Goal: Task Accomplishment & Management: Manage account settings

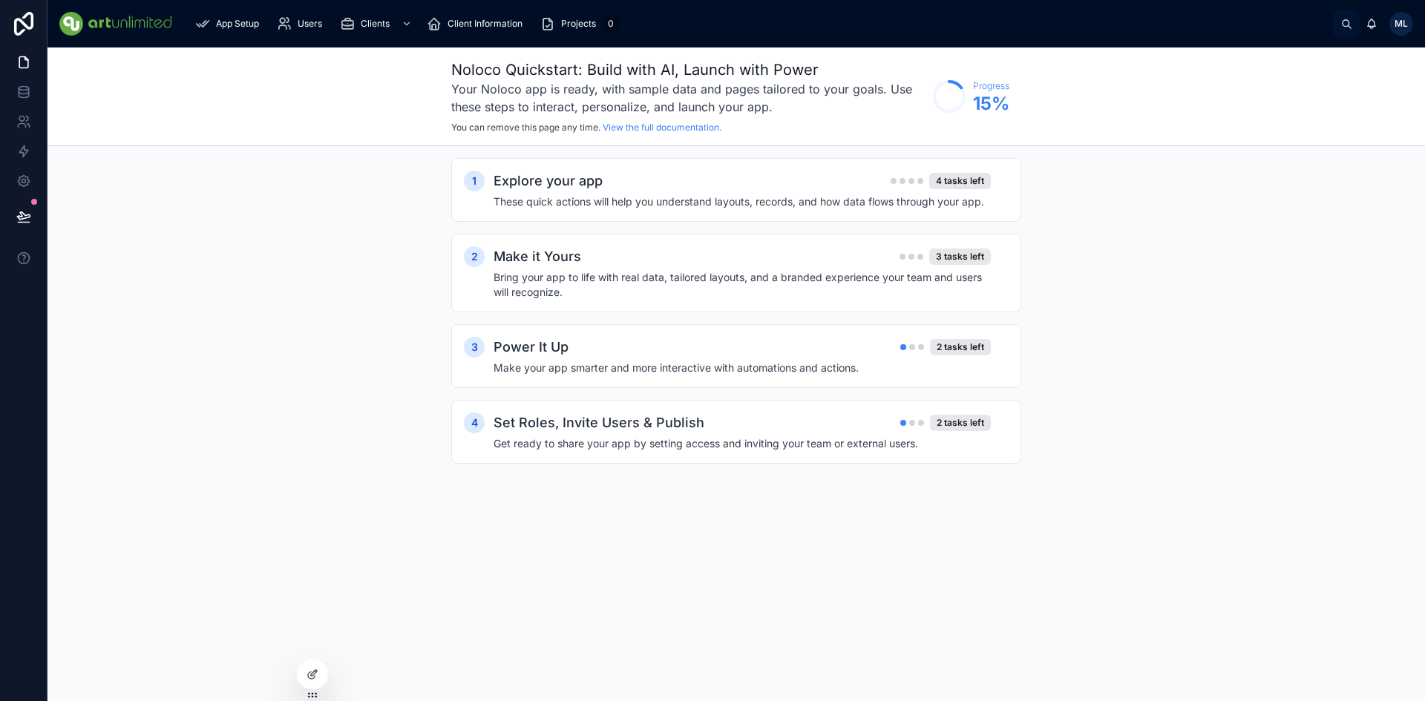
click at [1410, 24] on div "ML" at bounding box center [1401, 24] width 24 height 24
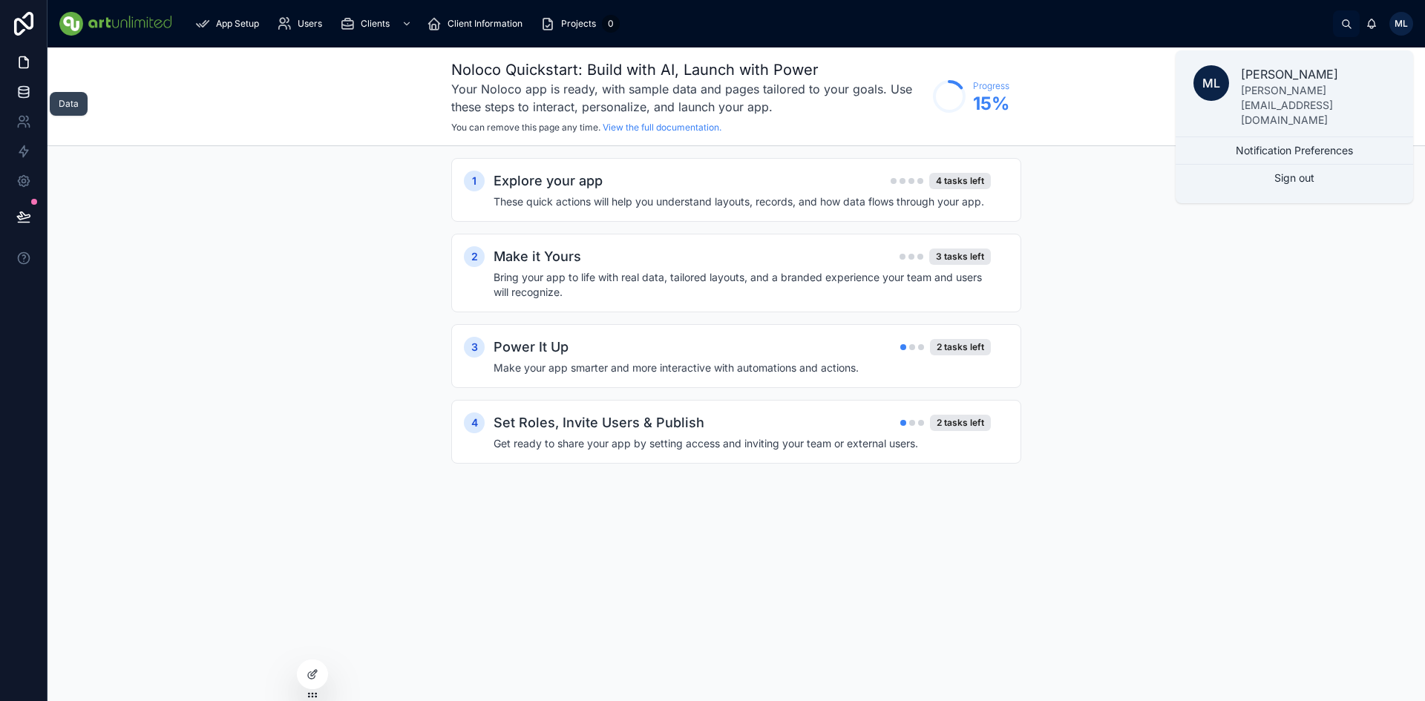
click at [25, 93] on icon at bounding box center [23, 92] width 15 height 15
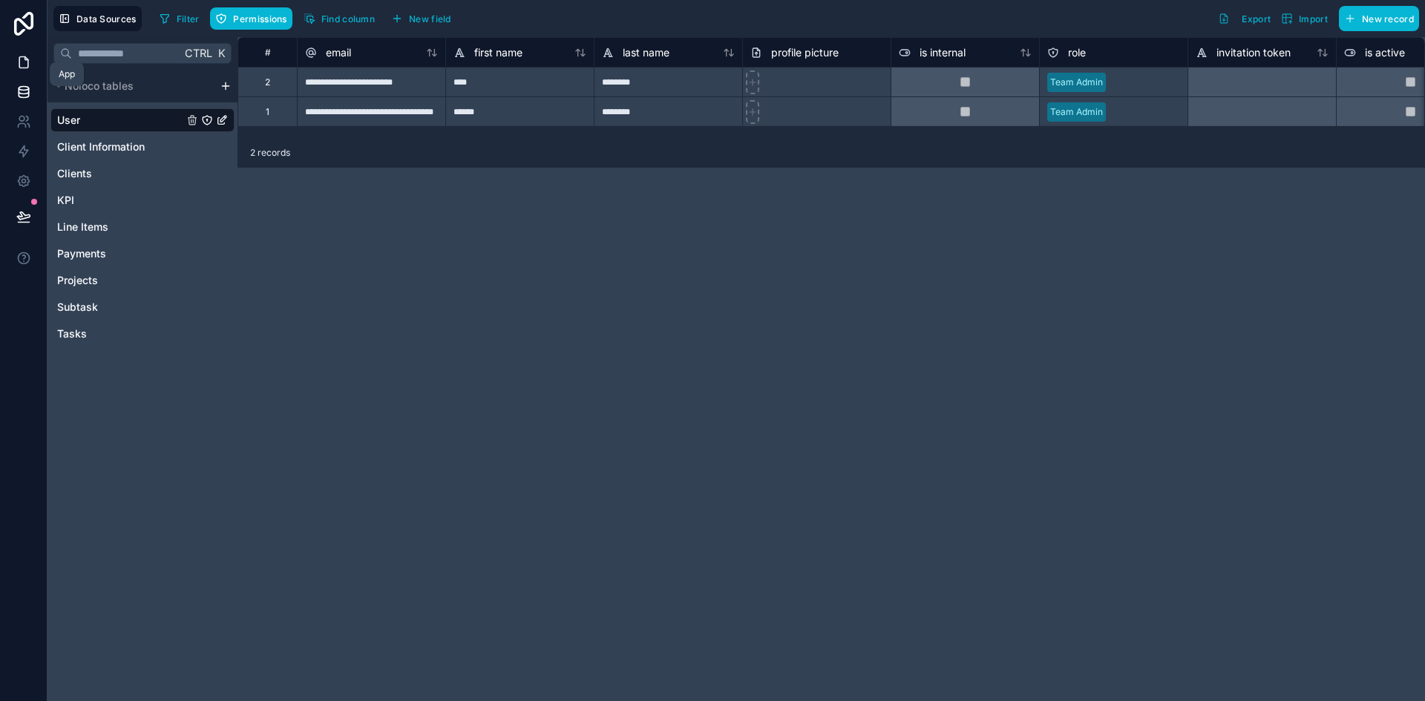
click at [33, 59] on link at bounding box center [23, 62] width 47 height 30
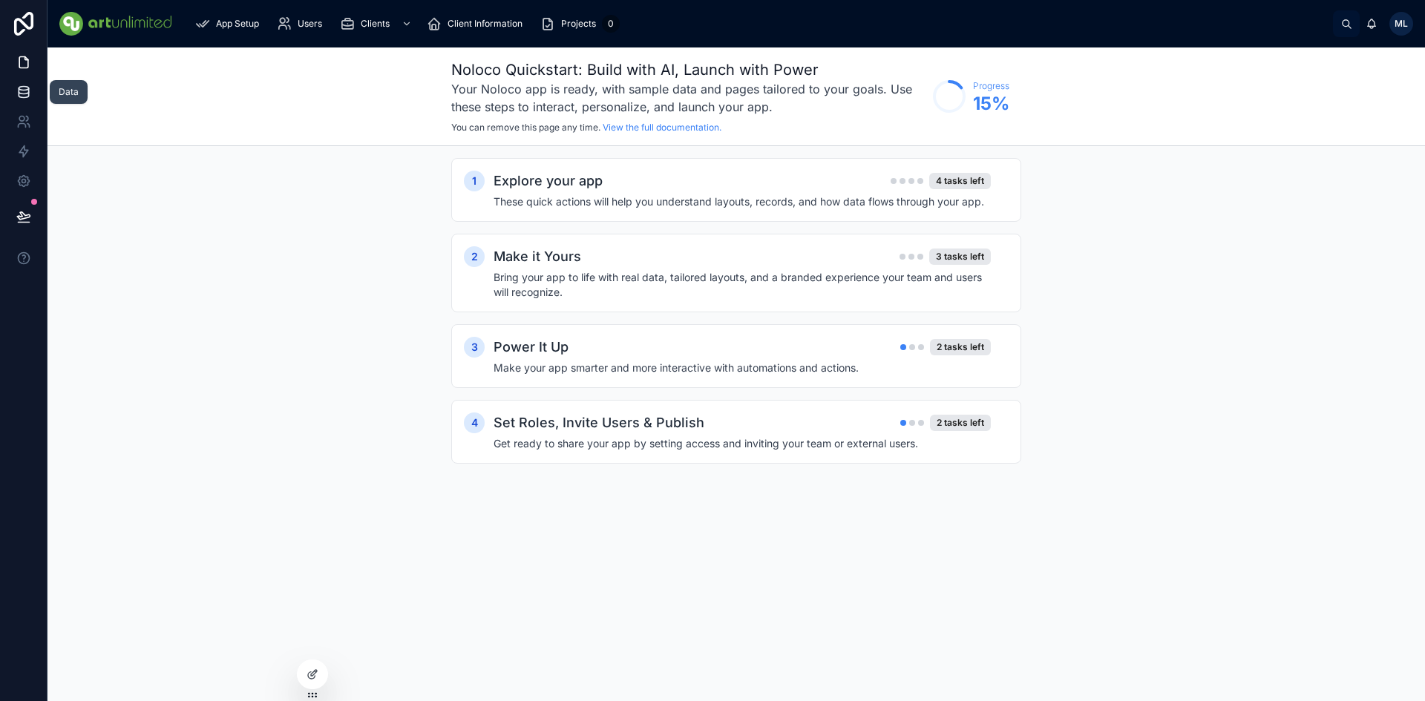
click at [24, 96] on icon at bounding box center [23, 92] width 15 height 15
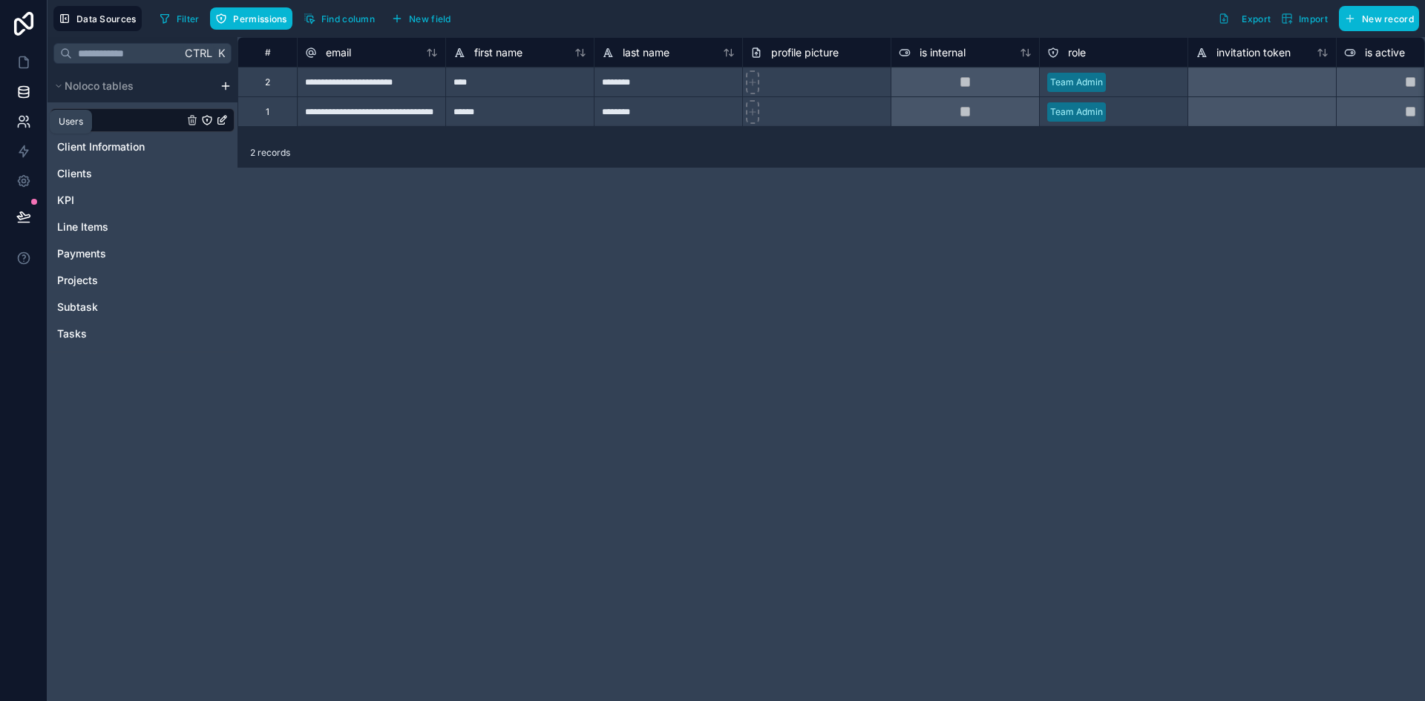
click at [23, 124] on icon at bounding box center [21, 126] width 7 height 4
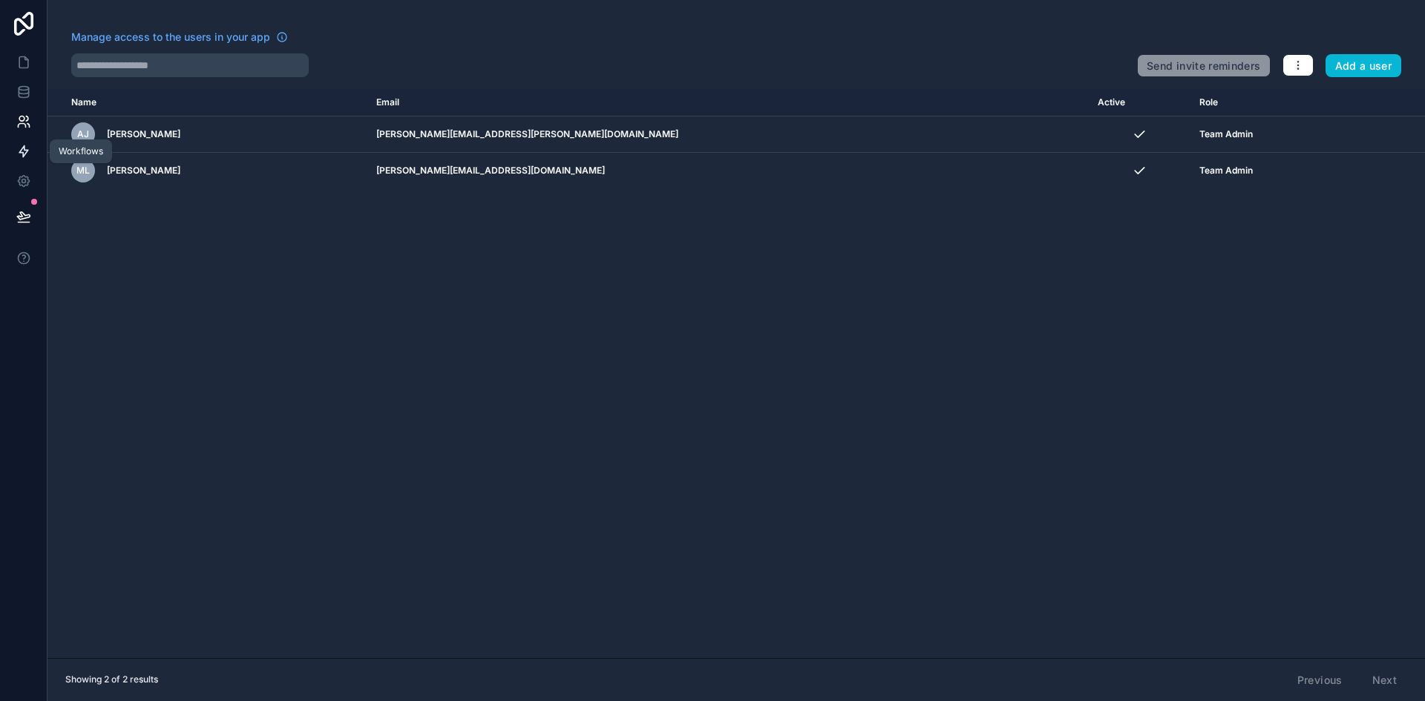
click at [17, 147] on icon at bounding box center [23, 151] width 15 height 15
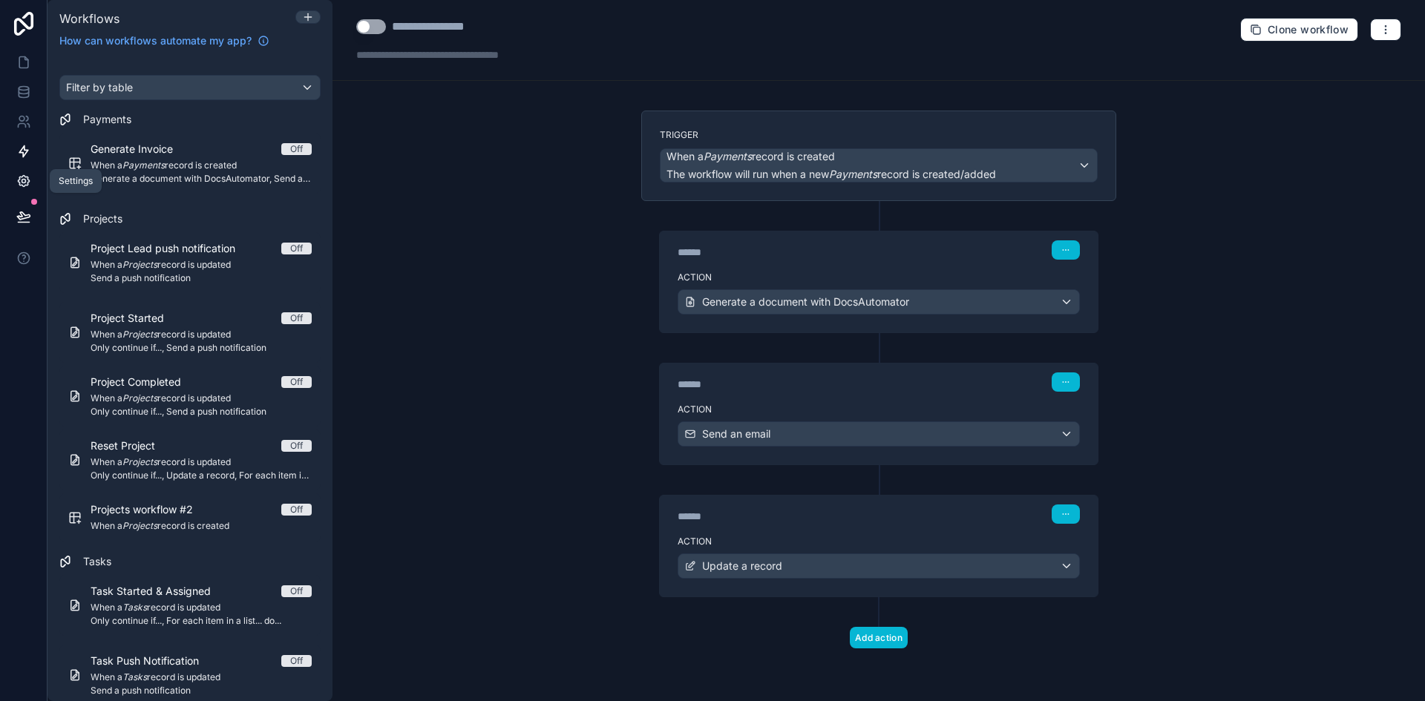
click at [27, 180] on icon at bounding box center [23, 181] width 11 height 11
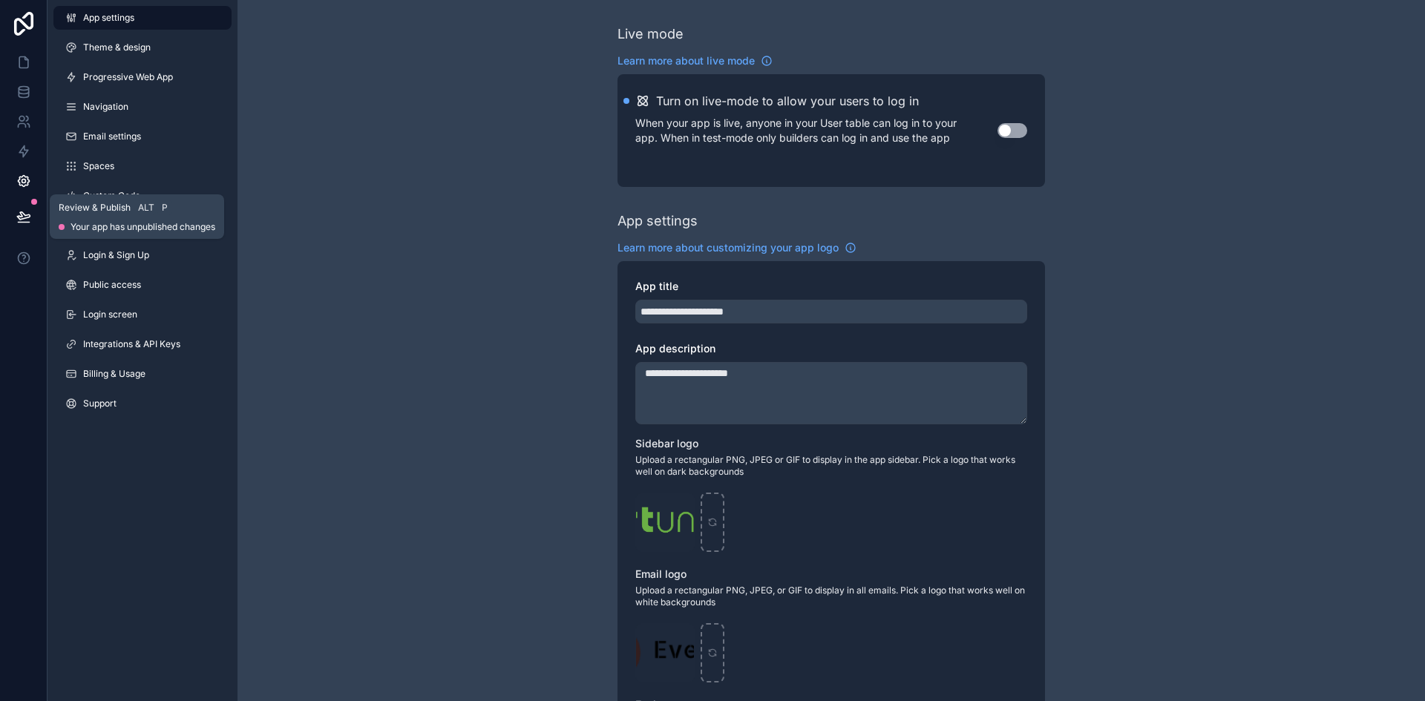
click at [22, 214] on icon at bounding box center [23, 215] width 13 height 7
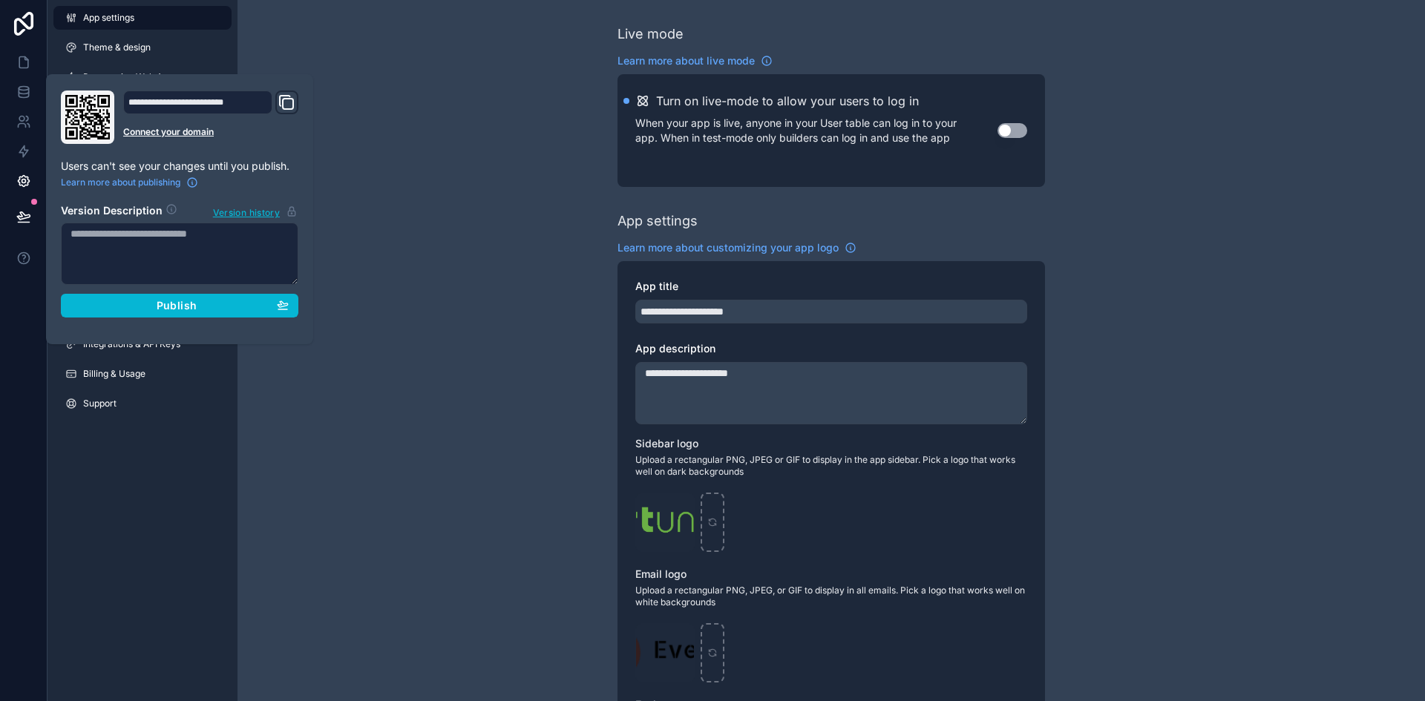
click at [447, 262] on div "**********" at bounding box center [830, 574] width 1187 height 1149
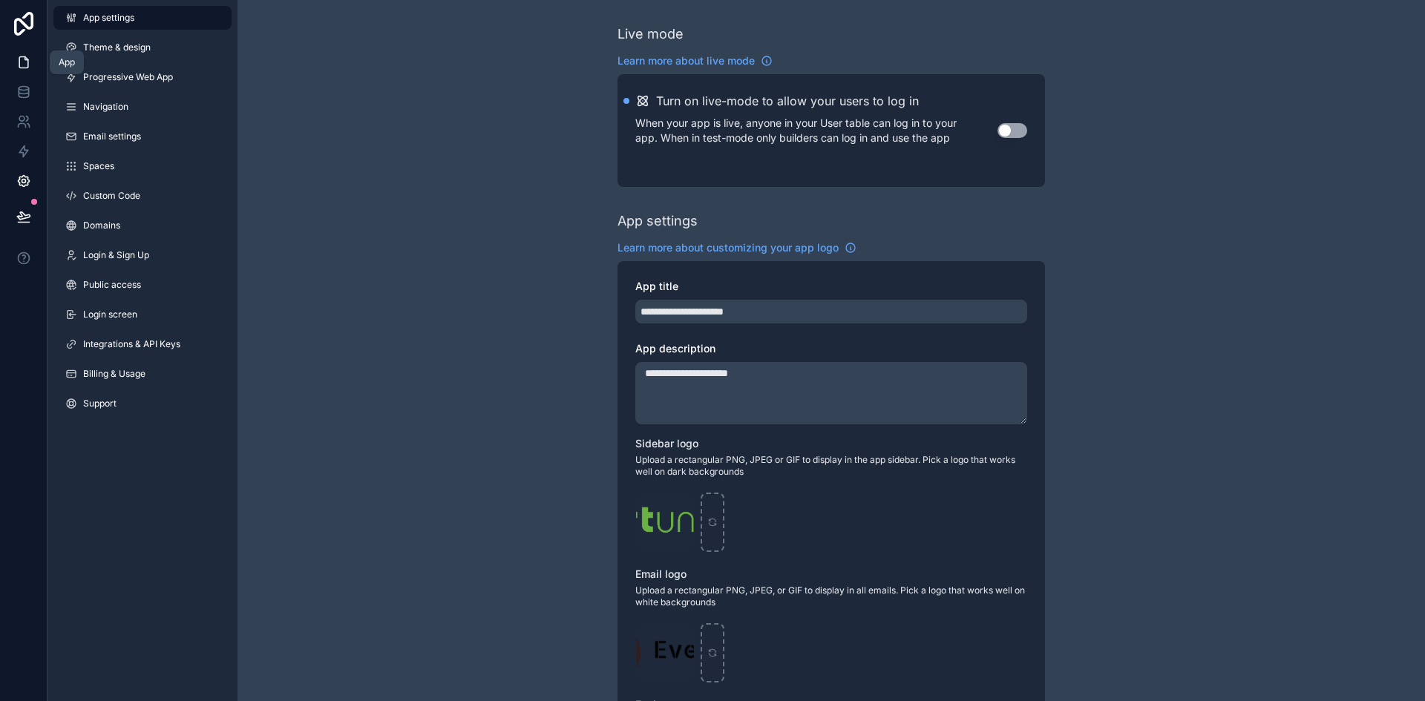
click at [24, 59] on icon at bounding box center [23, 62] width 15 height 15
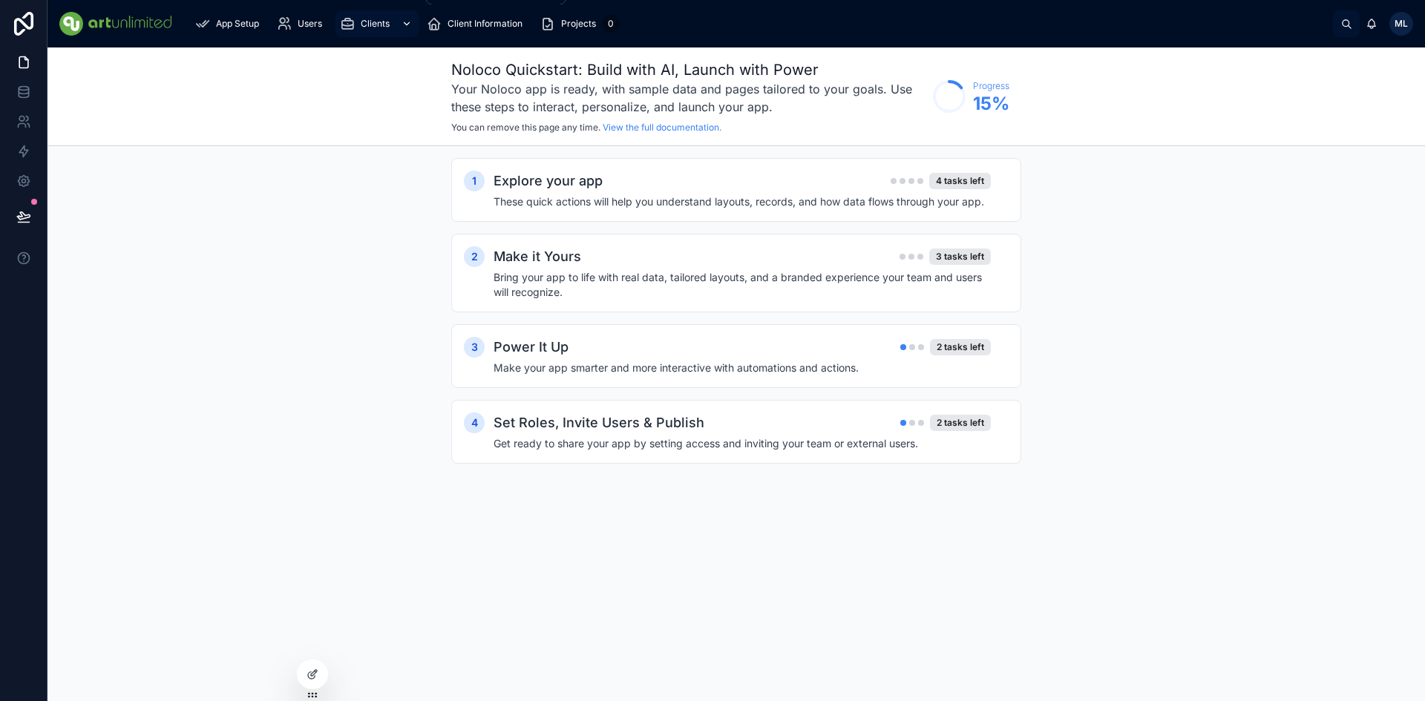
click at [405, 27] on icon "scrollable content" at bounding box center [407, 24] width 10 height 10
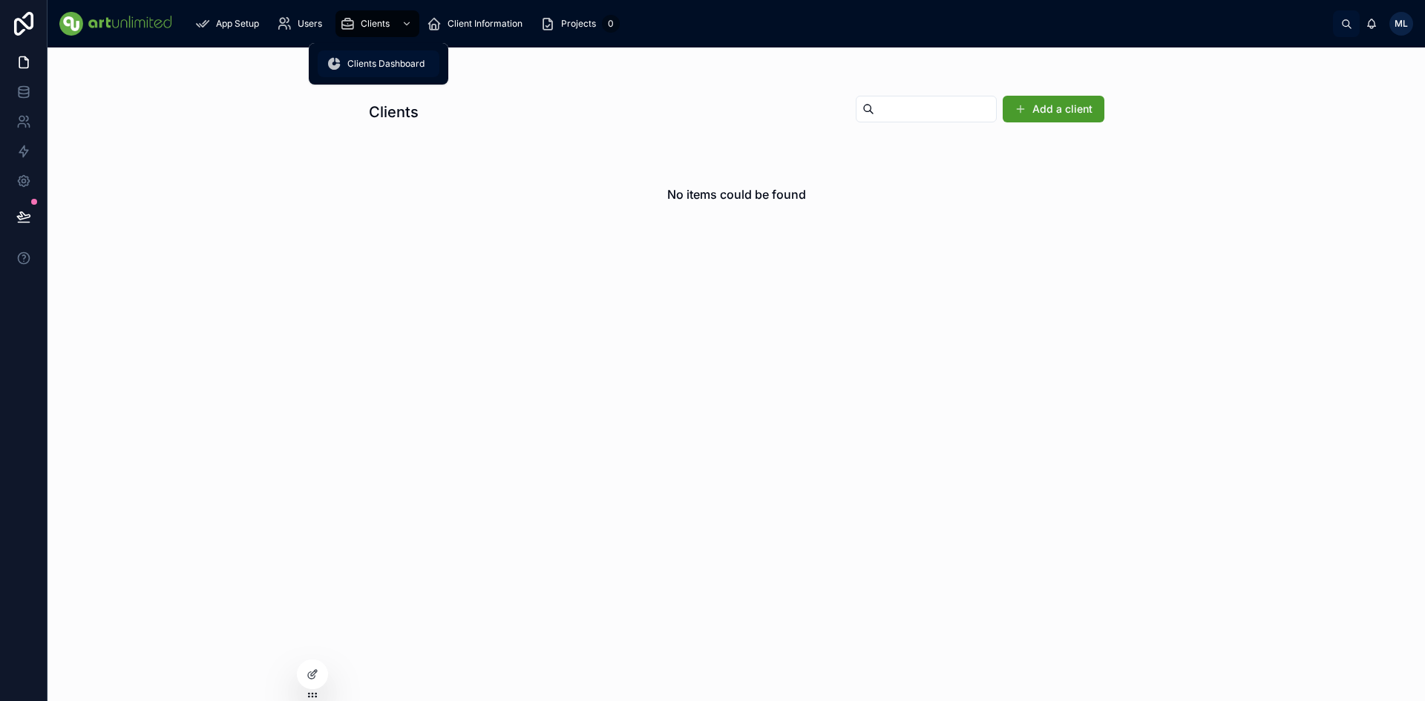
click at [384, 62] on span "Clients Dashboard" at bounding box center [385, 64] width 77 height 12
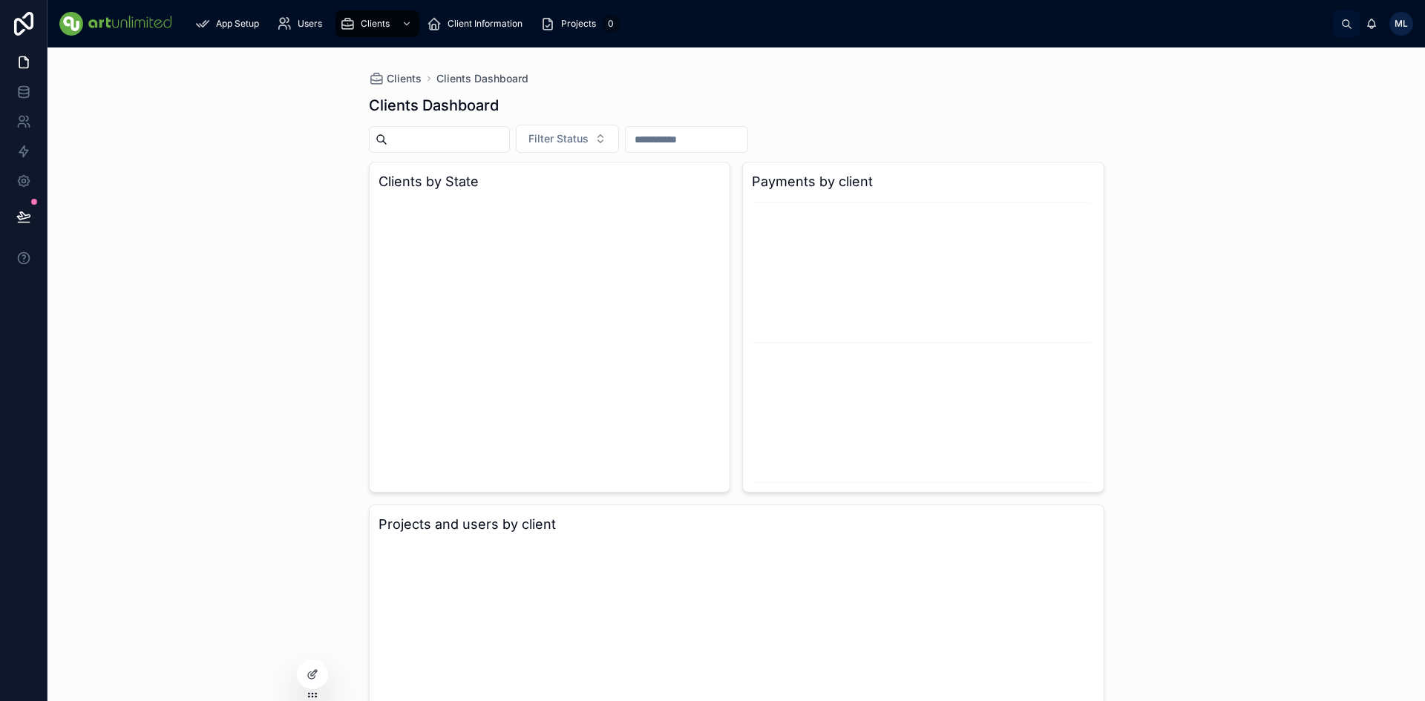
click at [159, 253] on div "Clients Clients Dashboard Clients Dashboard Filter Status Clients by State Paym…" at bounding box center [735, 374] width 1377 height 654
click at [20, 185] on icon at bounding box center [23, 181] width 11 height 11
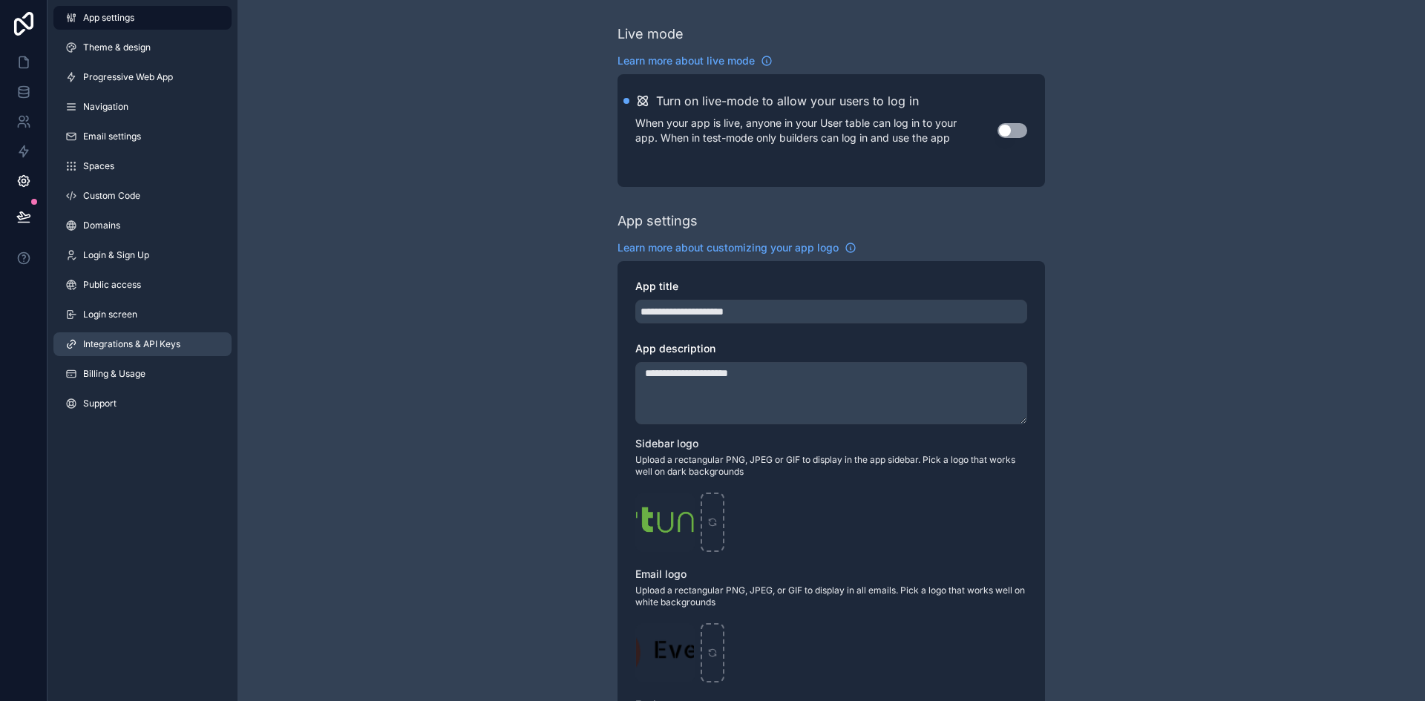
click at [159, 341] on span "Integrations & API Keys" at bounding box center [131, 344] width 97 height 12
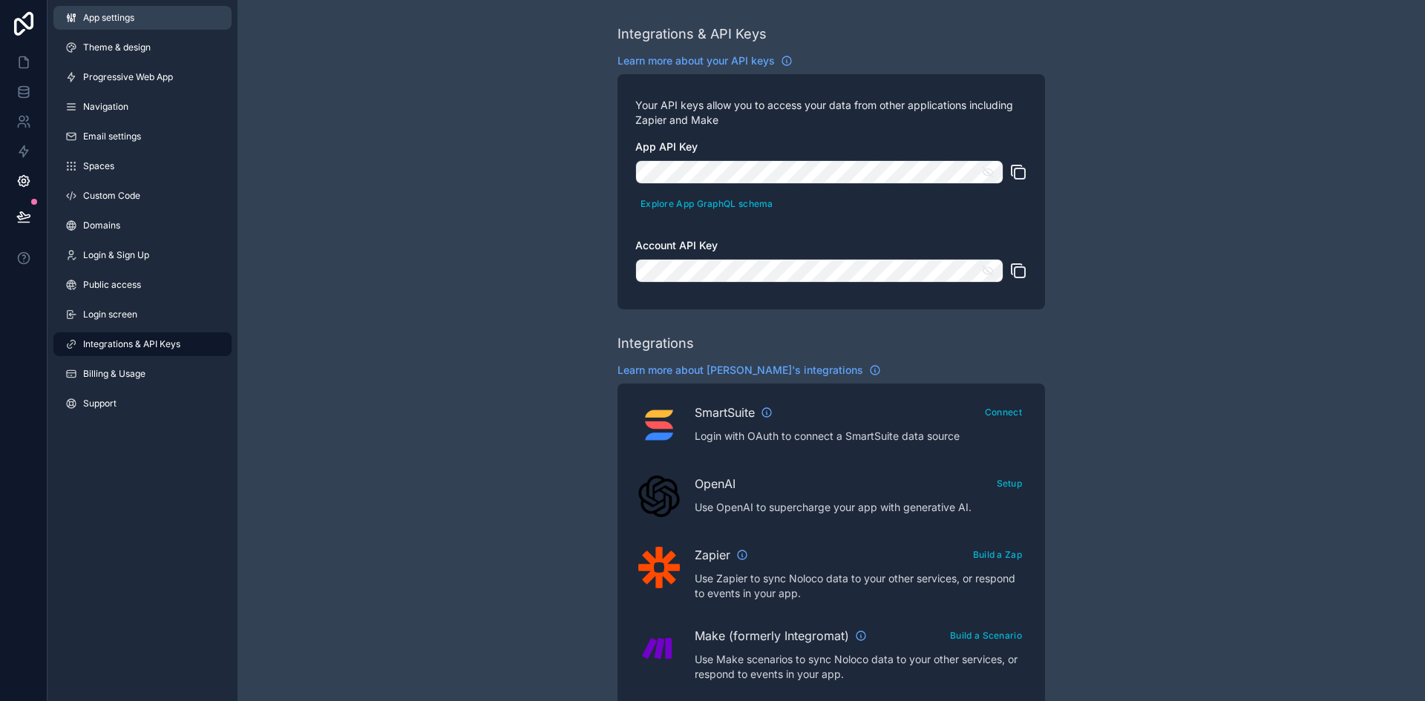
click at [85, 19] on span "App settings" at bounding box center [108, 18] width 51 height 12
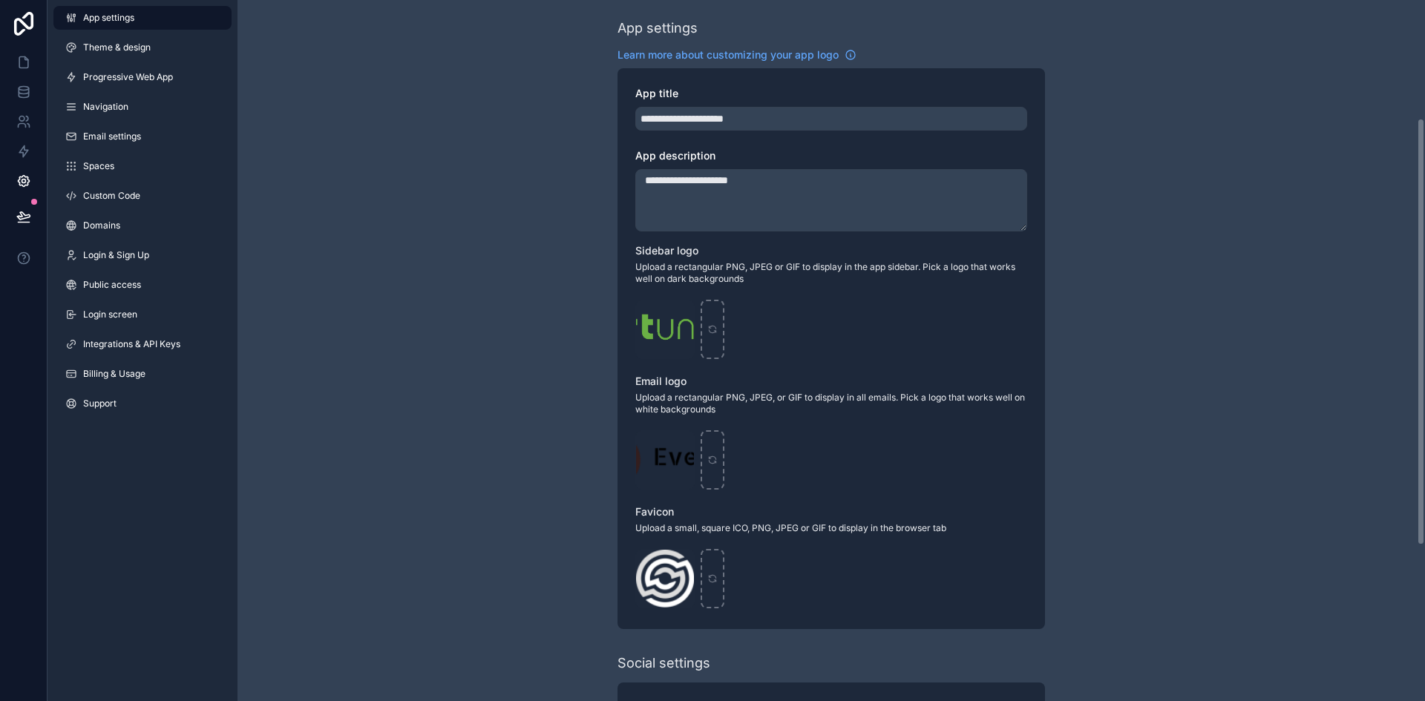
scroll to position [194, 0]
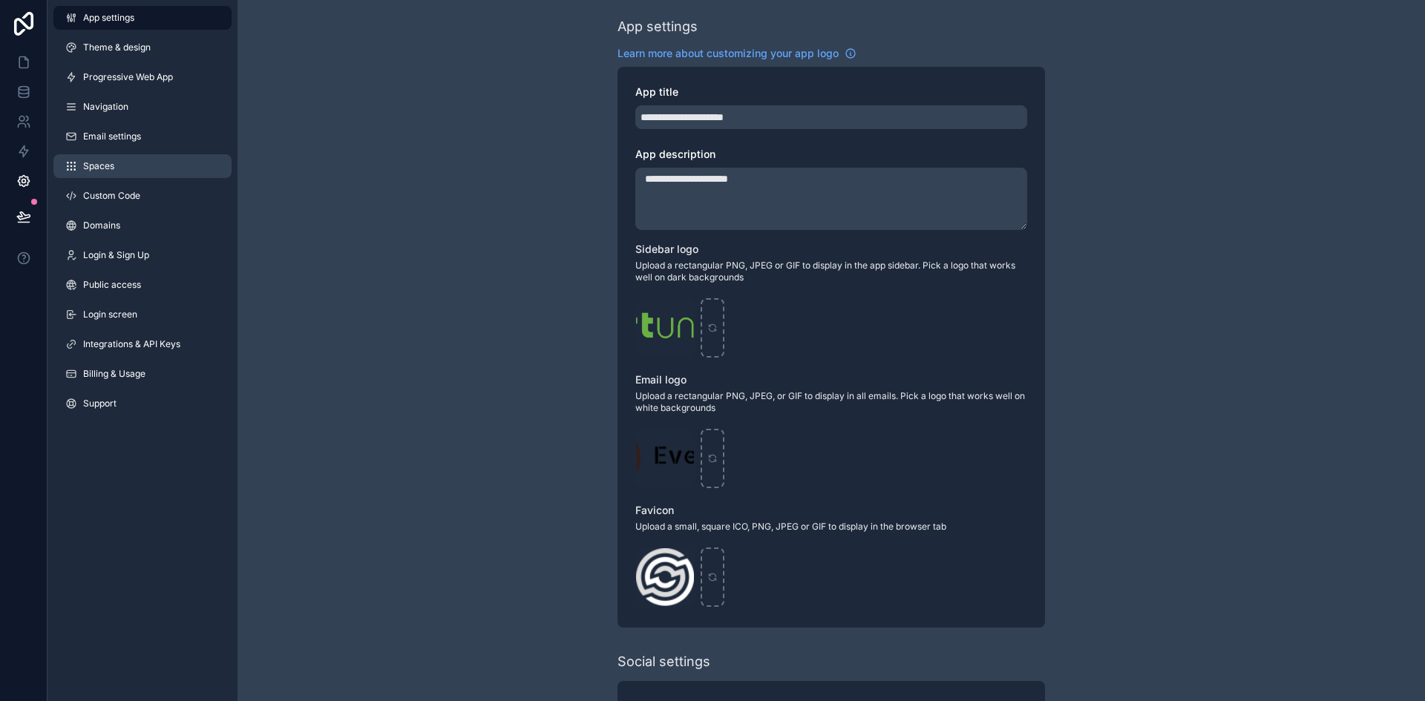
click at [96, 167] on span "Spaces" at bounding box center [98, 166] width 31 height 12
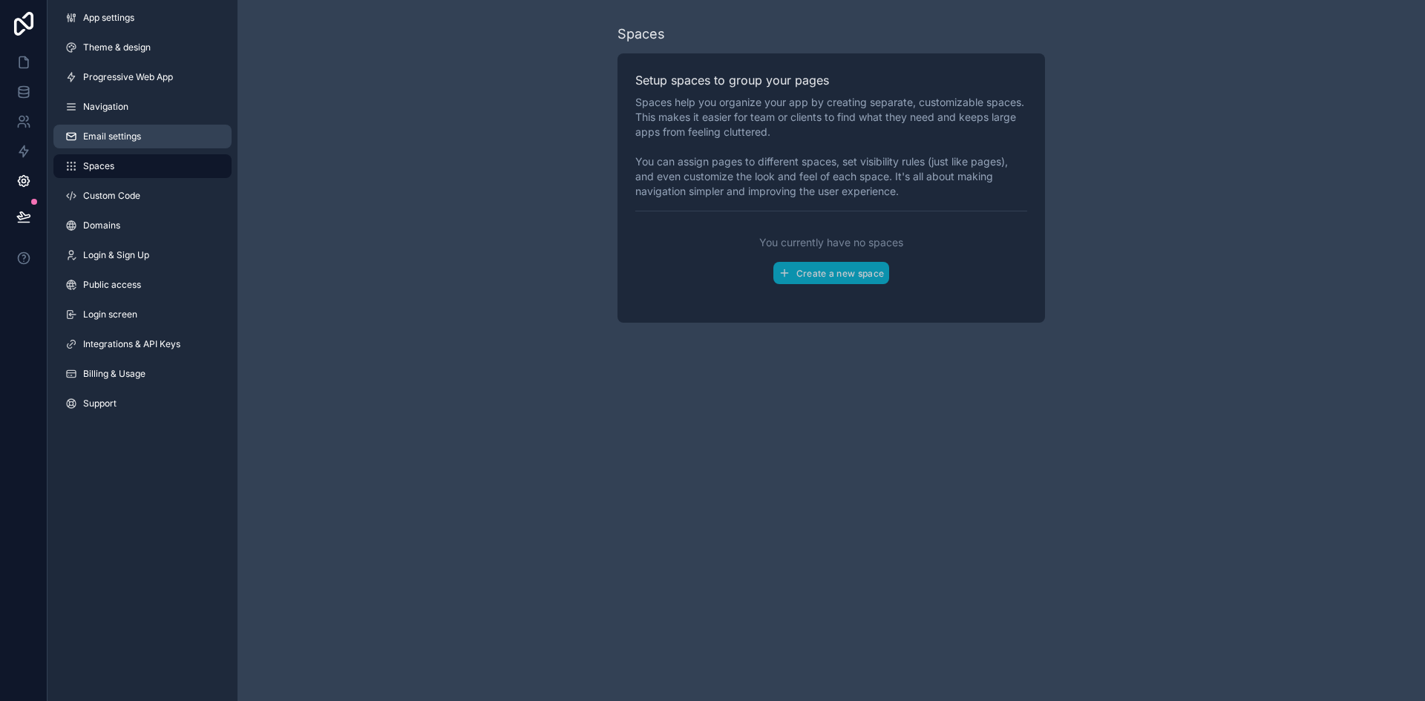
click at [110, 134] on span "Email settings" at bounding box center [112, 137] width 58 height 12
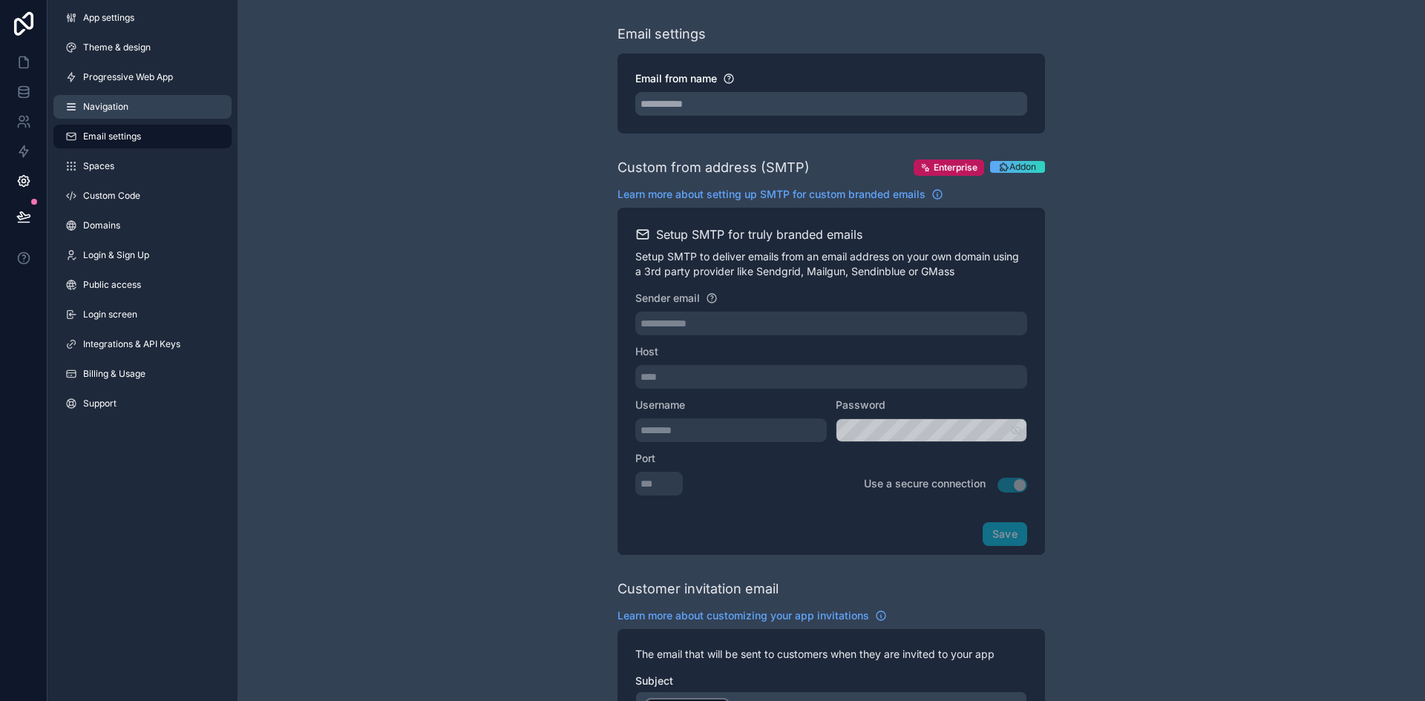
click at [111, 108] on span "Navigation" at bounding box center [105, 107] width 45 height 12
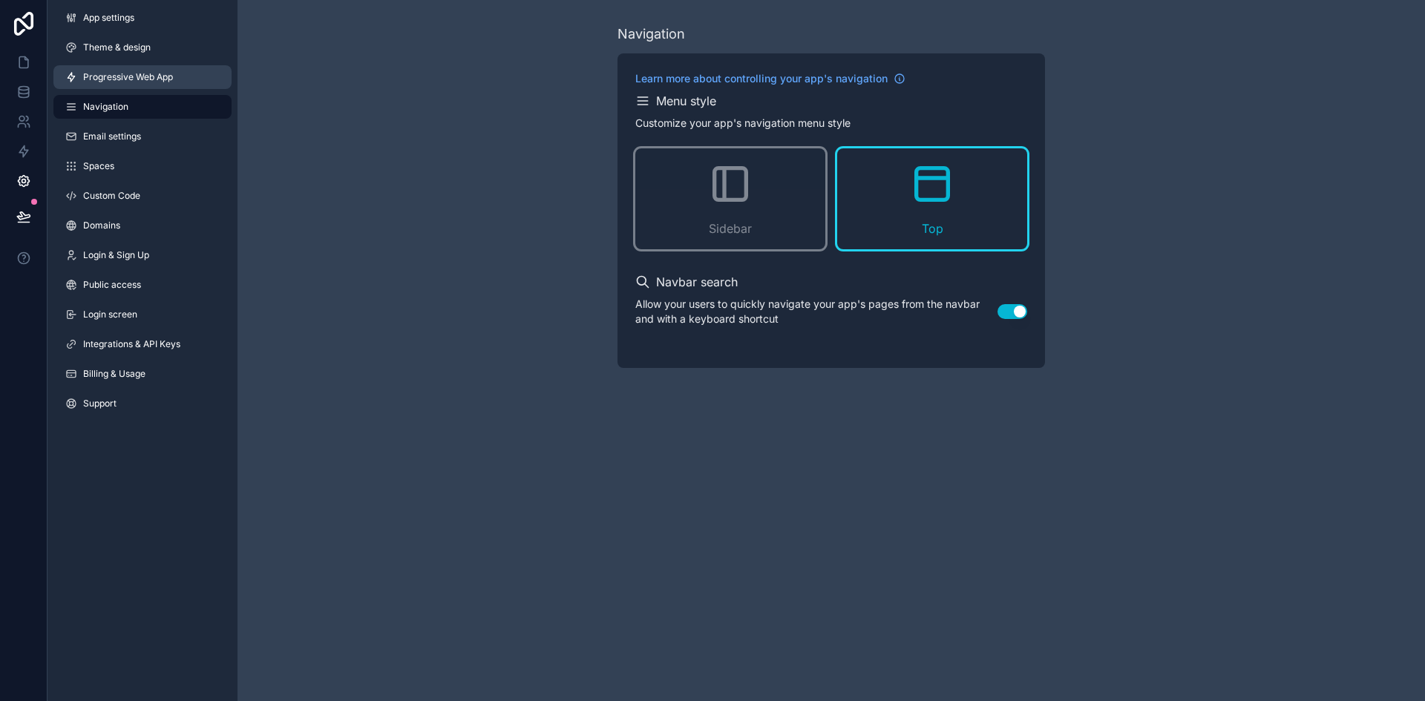
click at [145, 88] on link "Progressive Web App" at bounding box center [142, 77] width 178 height 24
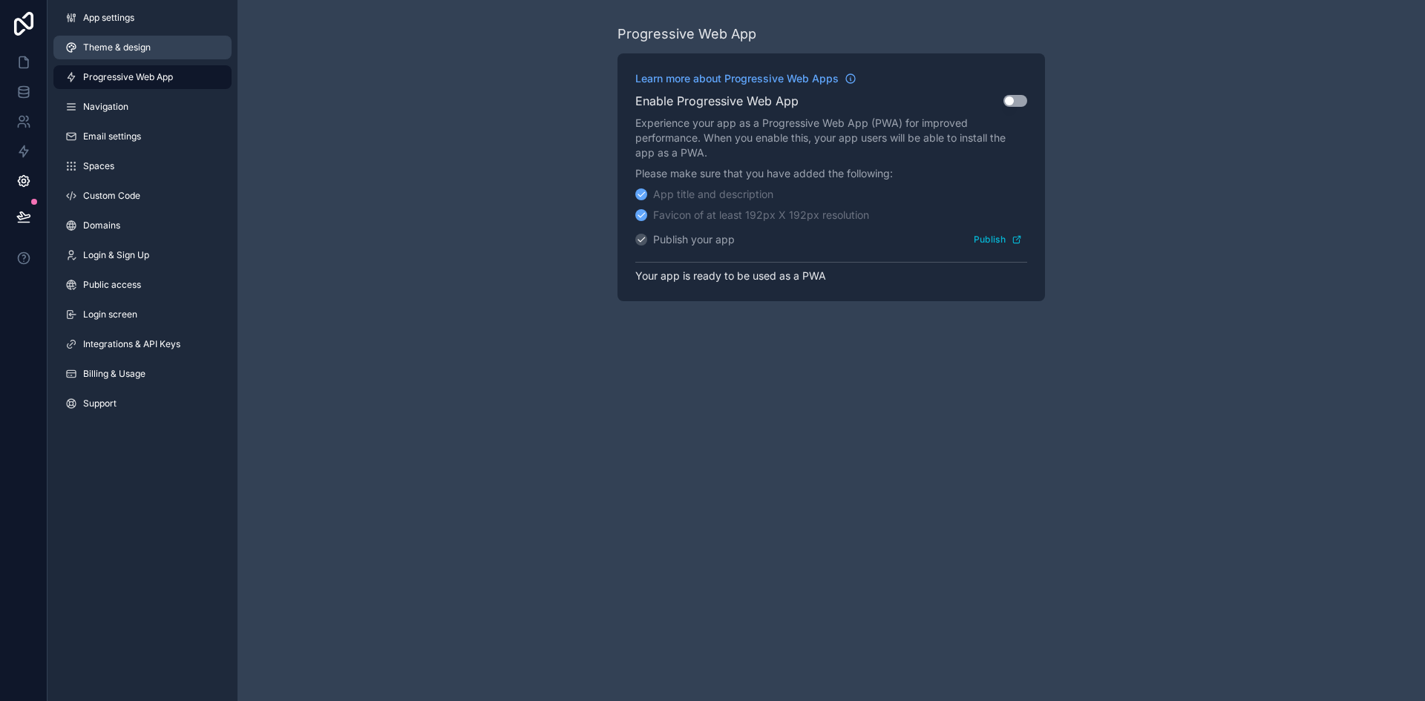
click at [121, 43] on span "Theme & design" at bounding box center [117, 48] width 68 height 12
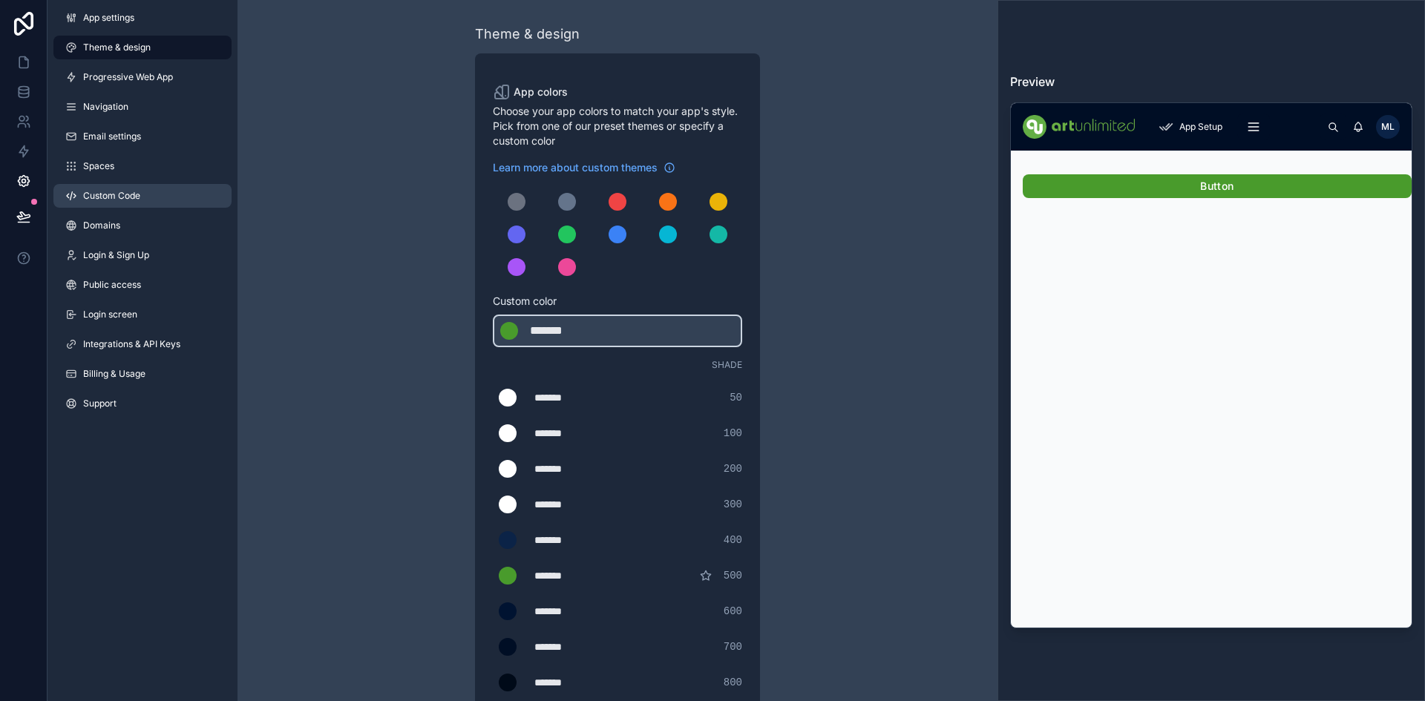
click at [157, 204] on link "Custom Code" at bounding box center [142, 196] width 178 height 24
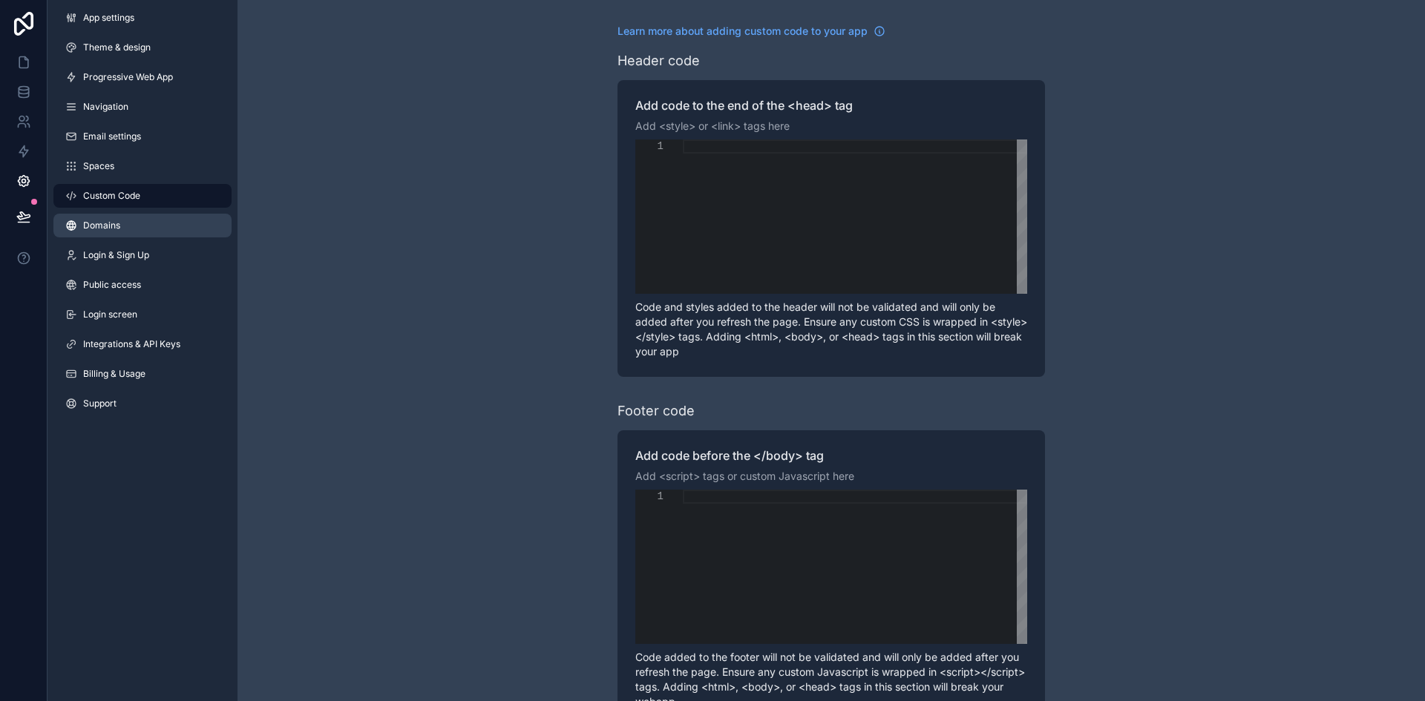
click at [145, 223] on link "Domains" at bounding box center [142, 226] width 178 height 24
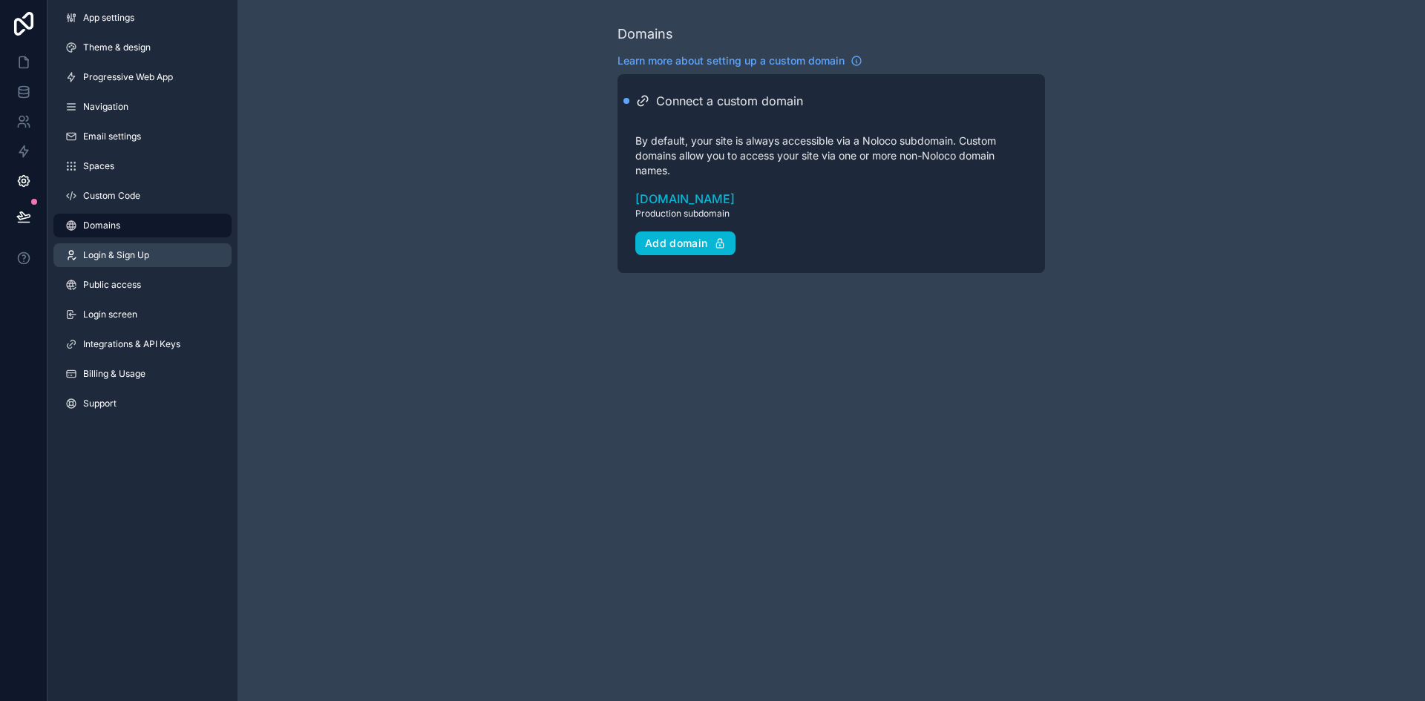
click at [142, 247] on link "Login & Sign Up" at bounding box center [142, 255] width 178 height 24
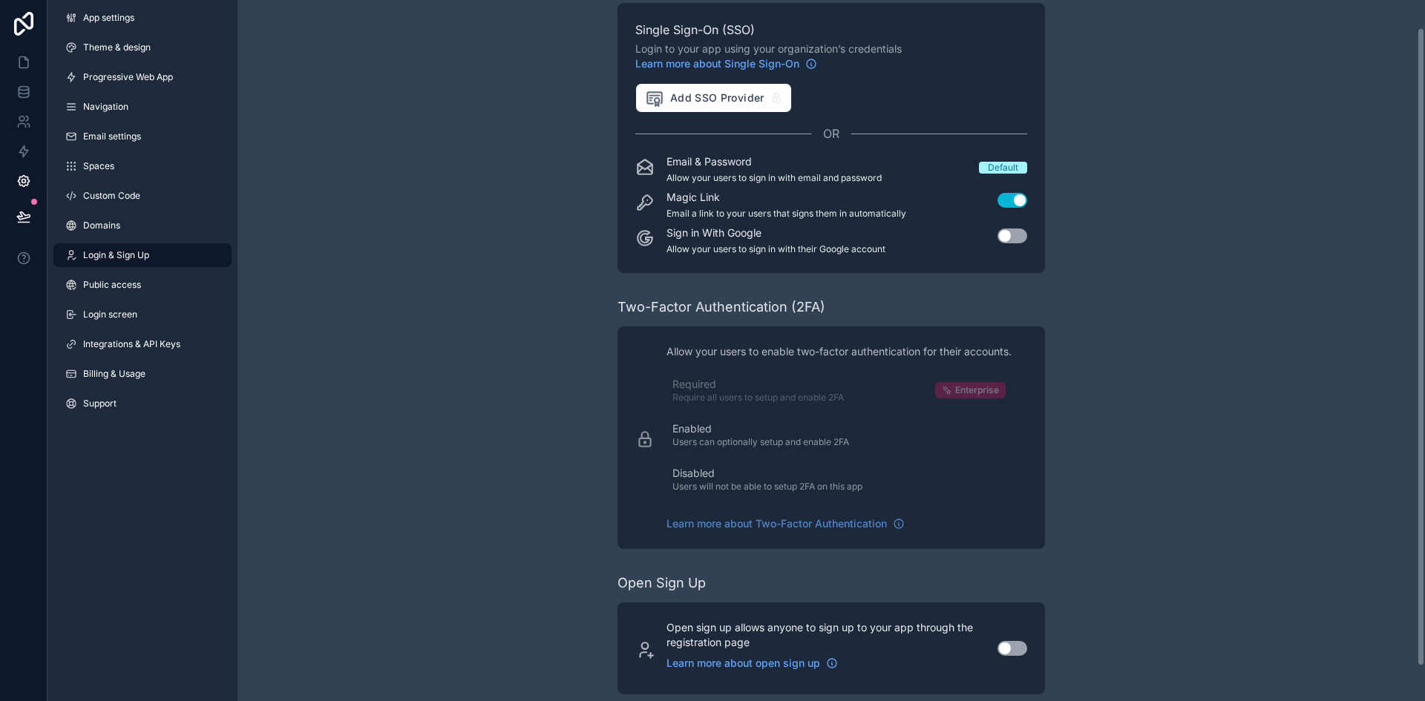
scroll to position [68, 0]
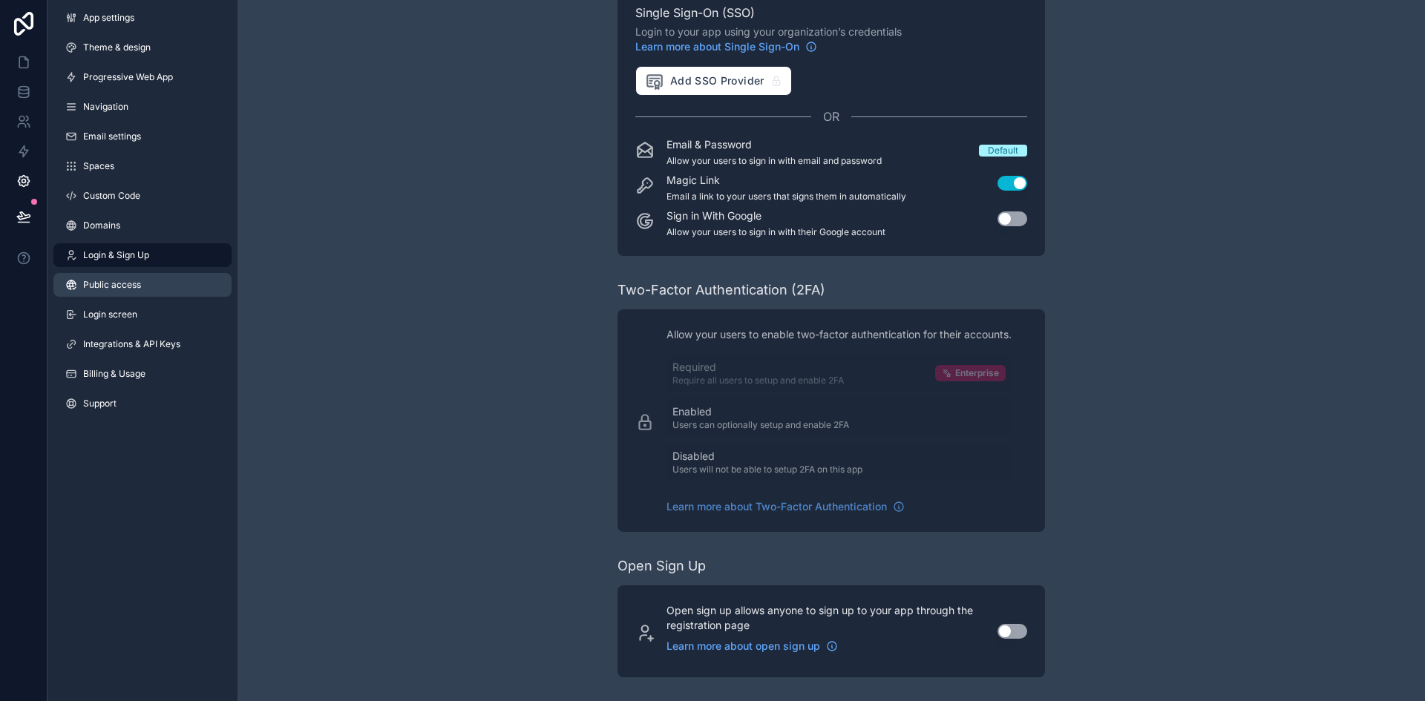
click at [163, 288] on link "Public access" at bounding box center [142, 285] width 178 height 24
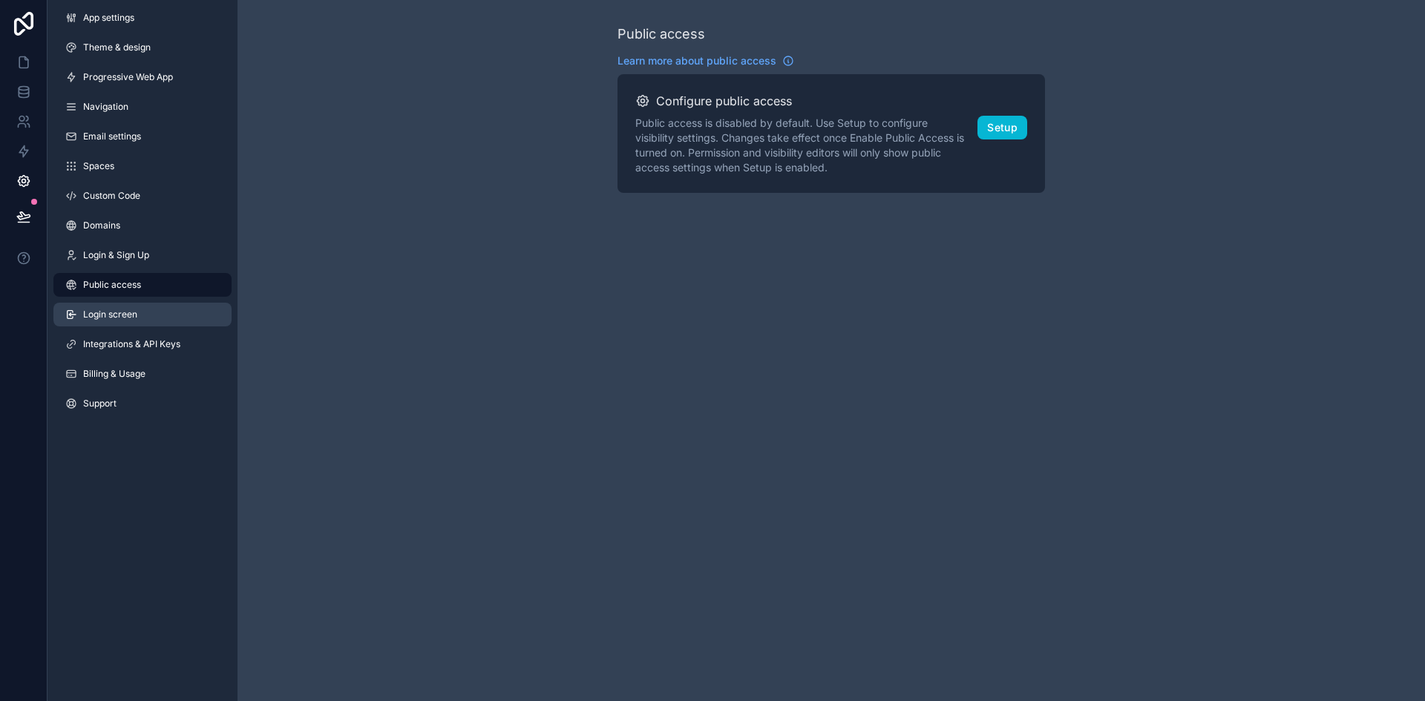
click at [154, 319] on link "Login screen" at bounding box center [142, 315] width 178 height 24
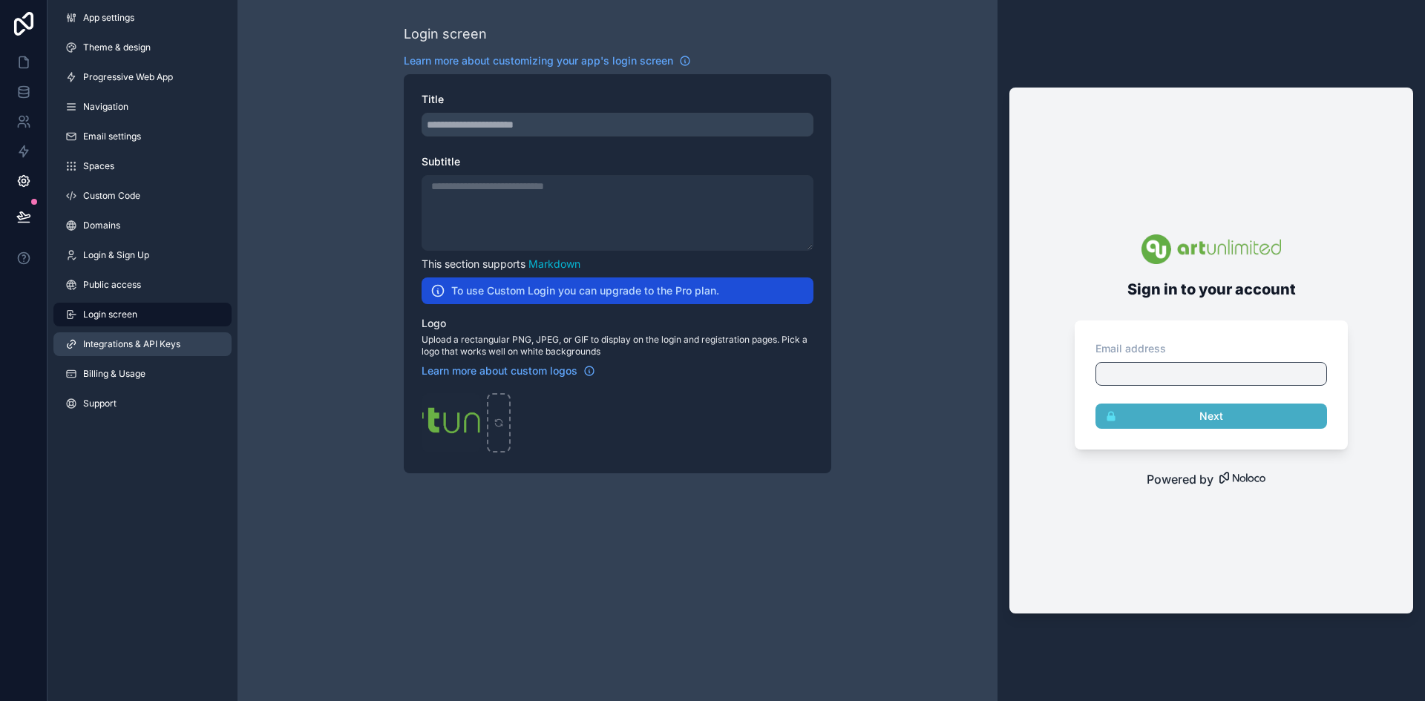
click at [147, 344] on span "Integrations & API Keys" at bounding box center [131, 344] width 97 height 12
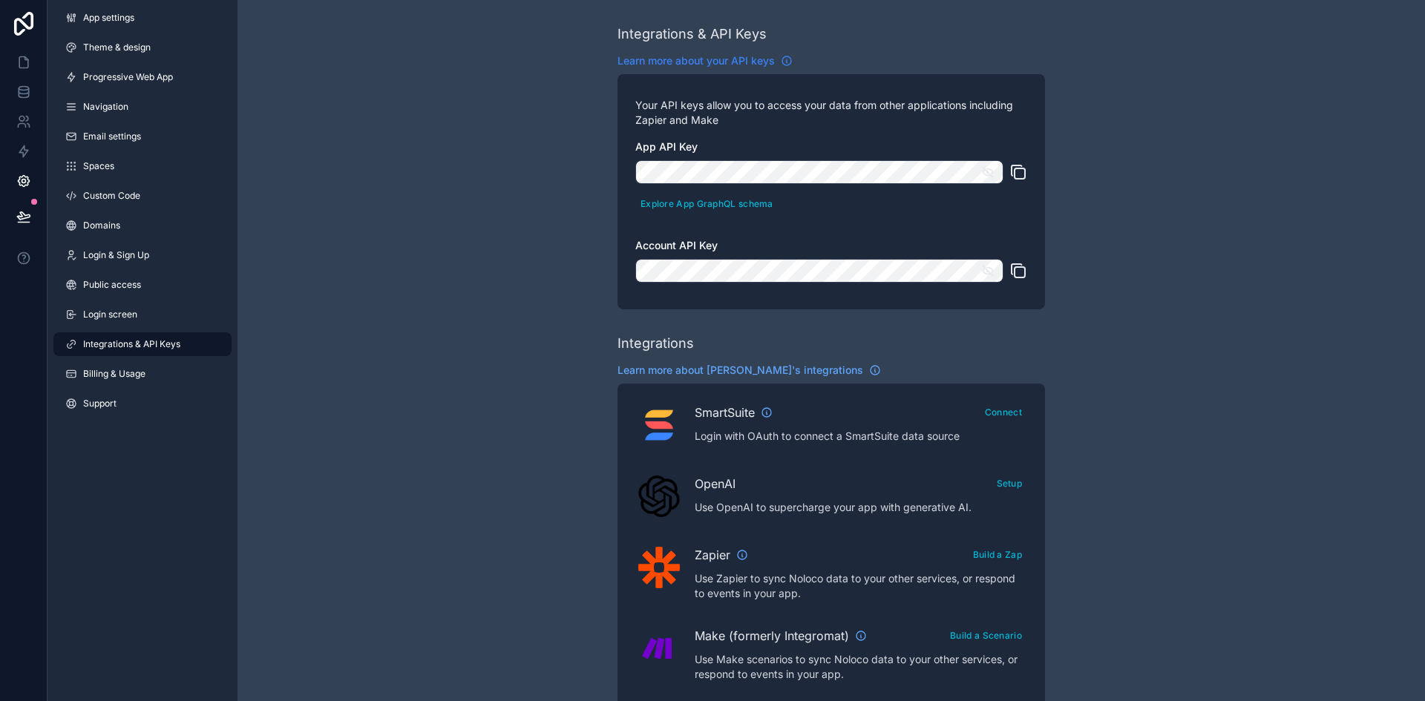
click at [784, 57] on icon "scrollable content" at bounding box center [786, 60] width 9 height 9
click at [459, 333] on div "Integrations & API Keys Learn more about your API keys Your API keys allow you …" at bounding box center [830, 661] width 1187 height 1323
click at [96, 370] on span "Billing & Usage" at bounding box center [114, 374] width 62 height 12
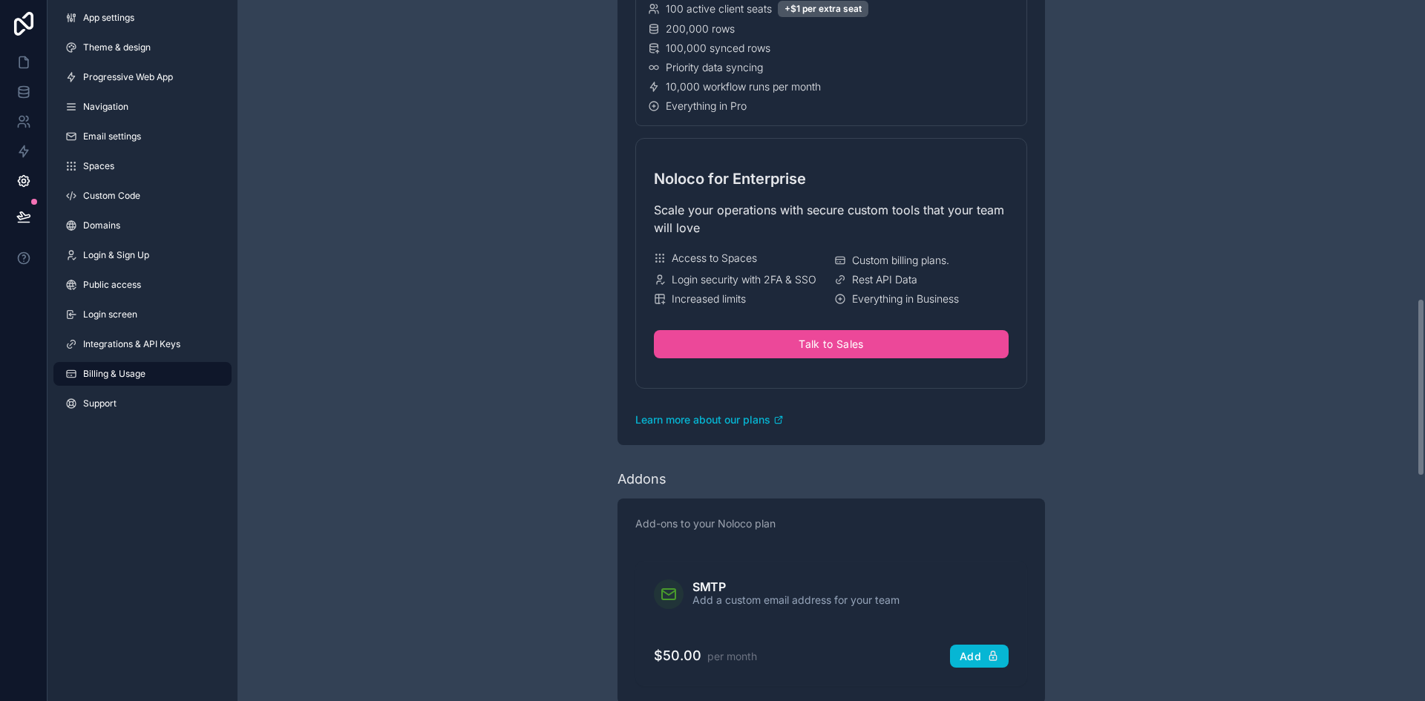
scroll to position [1176, 0]
click at [747, 415] on span "Learn more about our plans" at bounding box center [702, 418] width 135 height 15
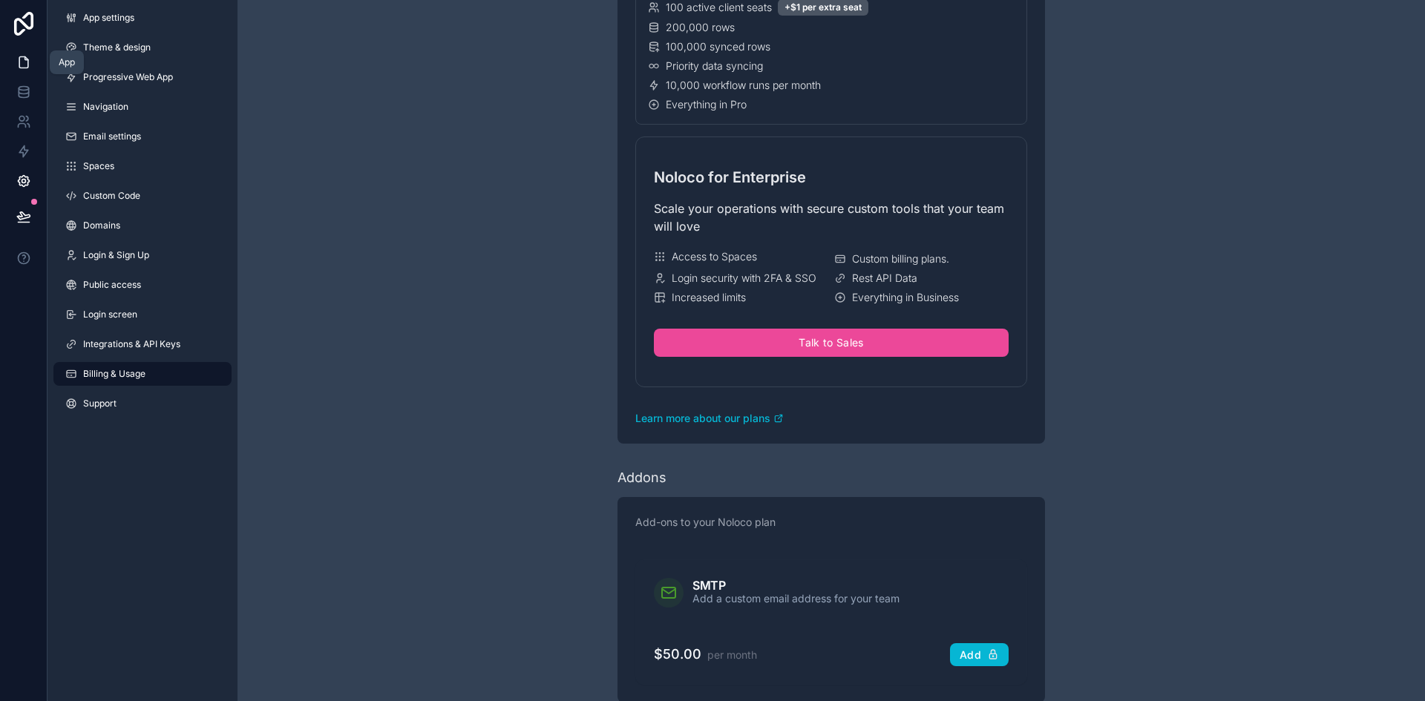
click at [27, 74] on link at bounding box center [23, 62] width 47 height 30
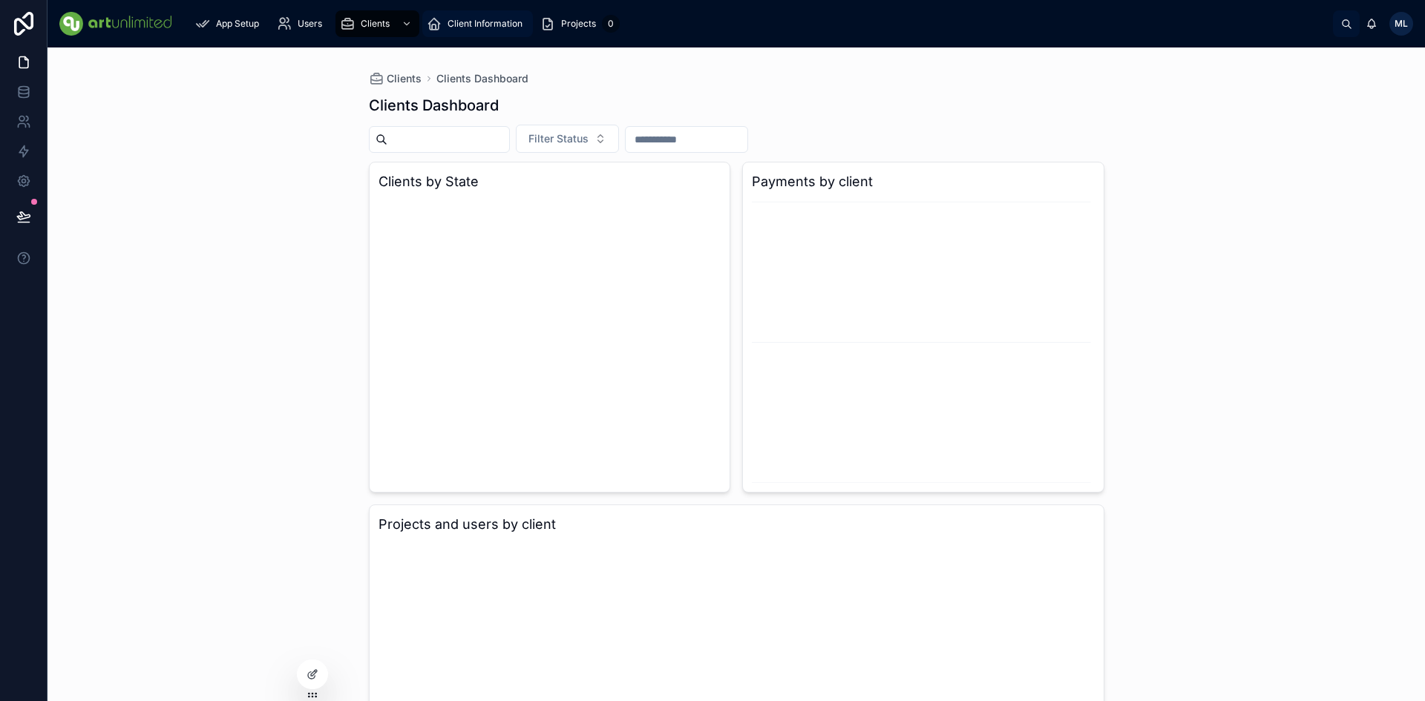
click at [459, 18] on span "Client Information" at bounding box center [485, 24] width 75 height 12
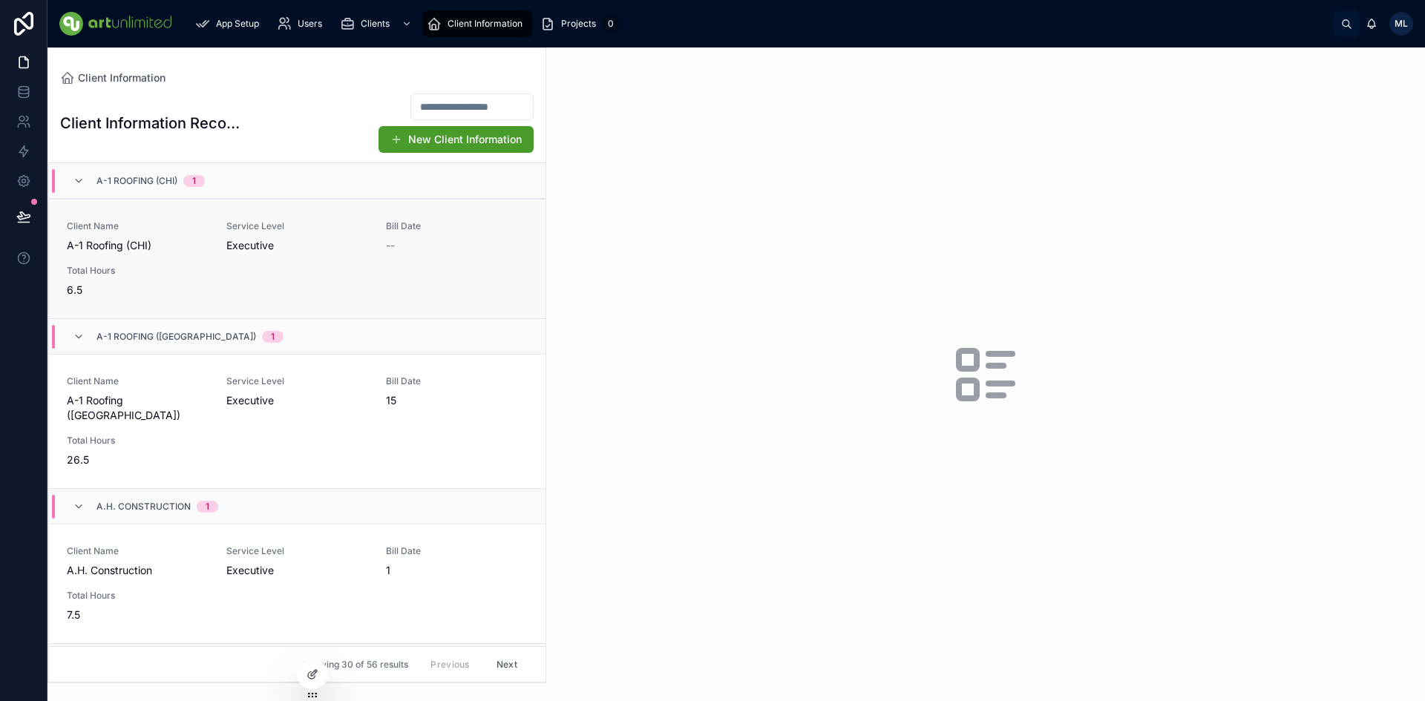
click at [117, 240] on span "A-1 Roofing (CHI)" at bounding box center [138, 245] width 142 height 15
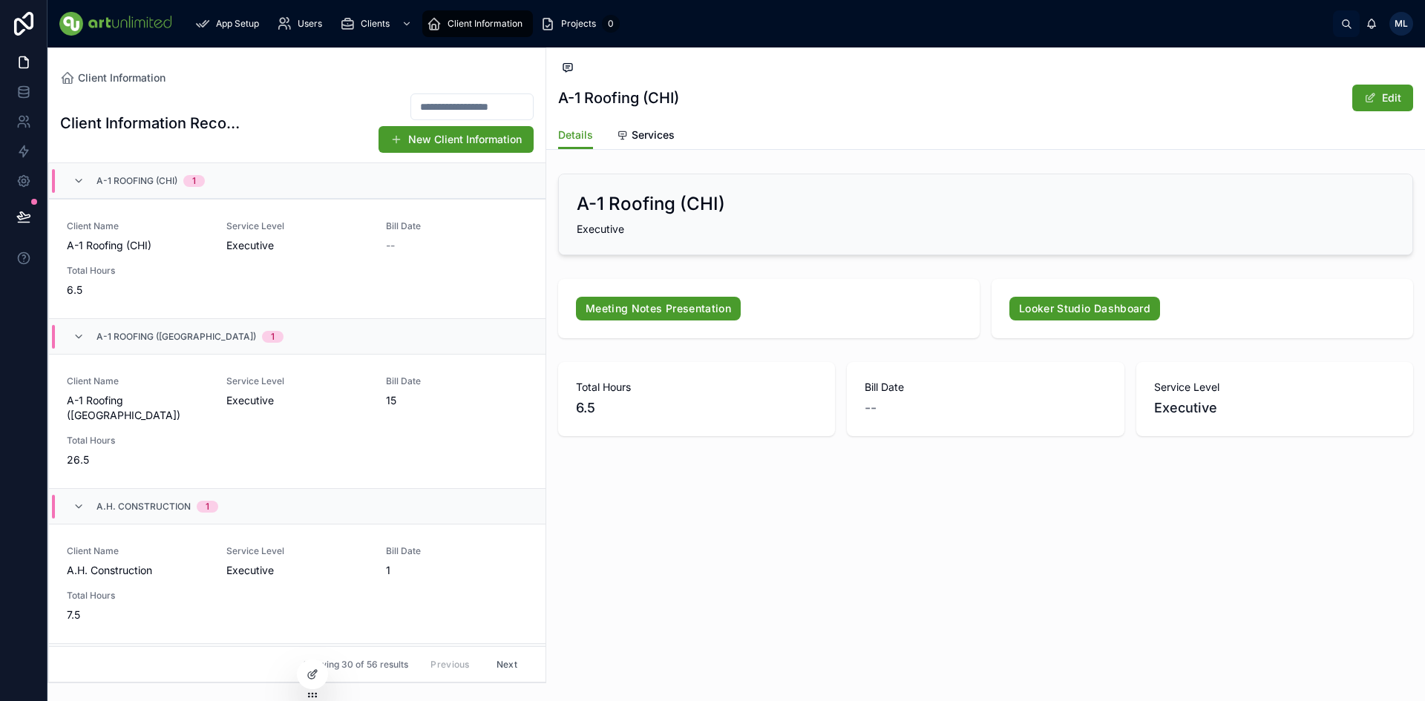
click at [1392, 28] on div "ML" at bounding box center [1401, 24] width 24 height 24
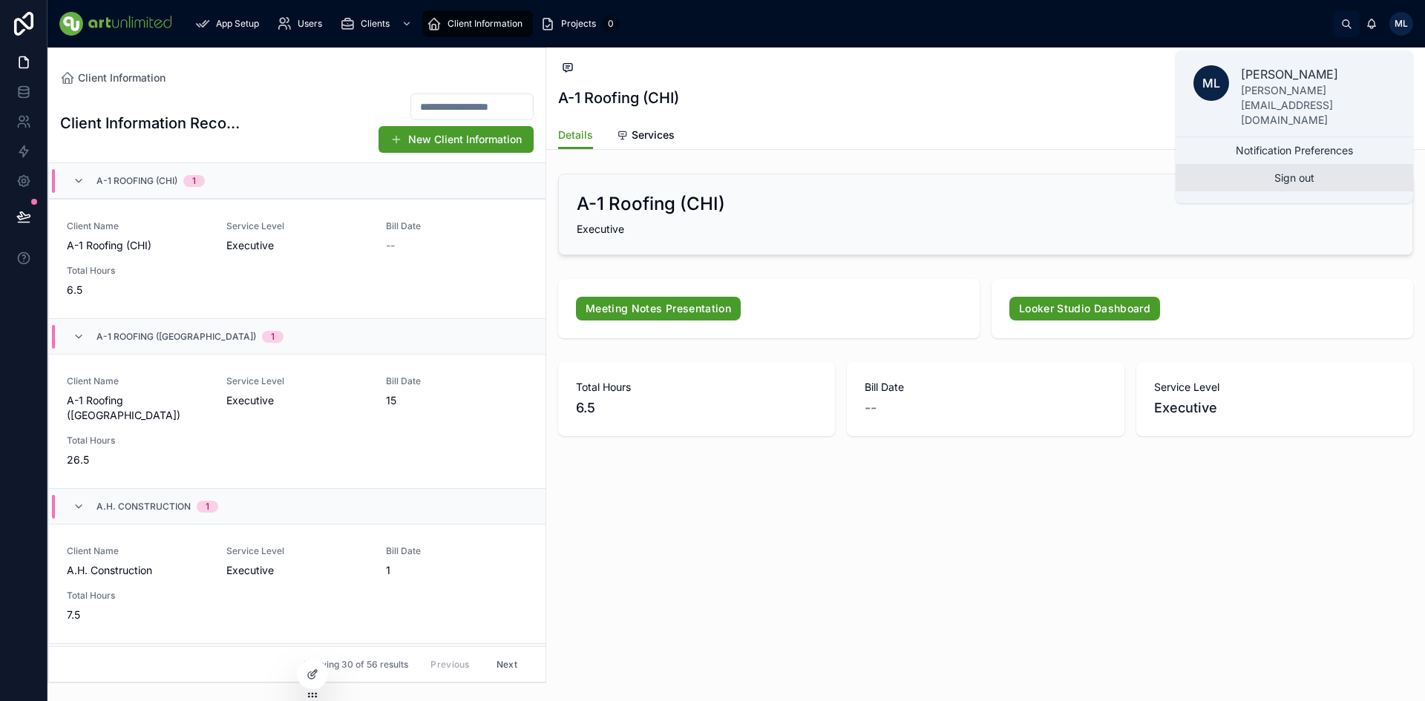
click at [1267, 165] on button "Sign out" at bounding box center [1294, 178] width 237 height 27
